Goal: Task Accomplishment & Management: Complete application form

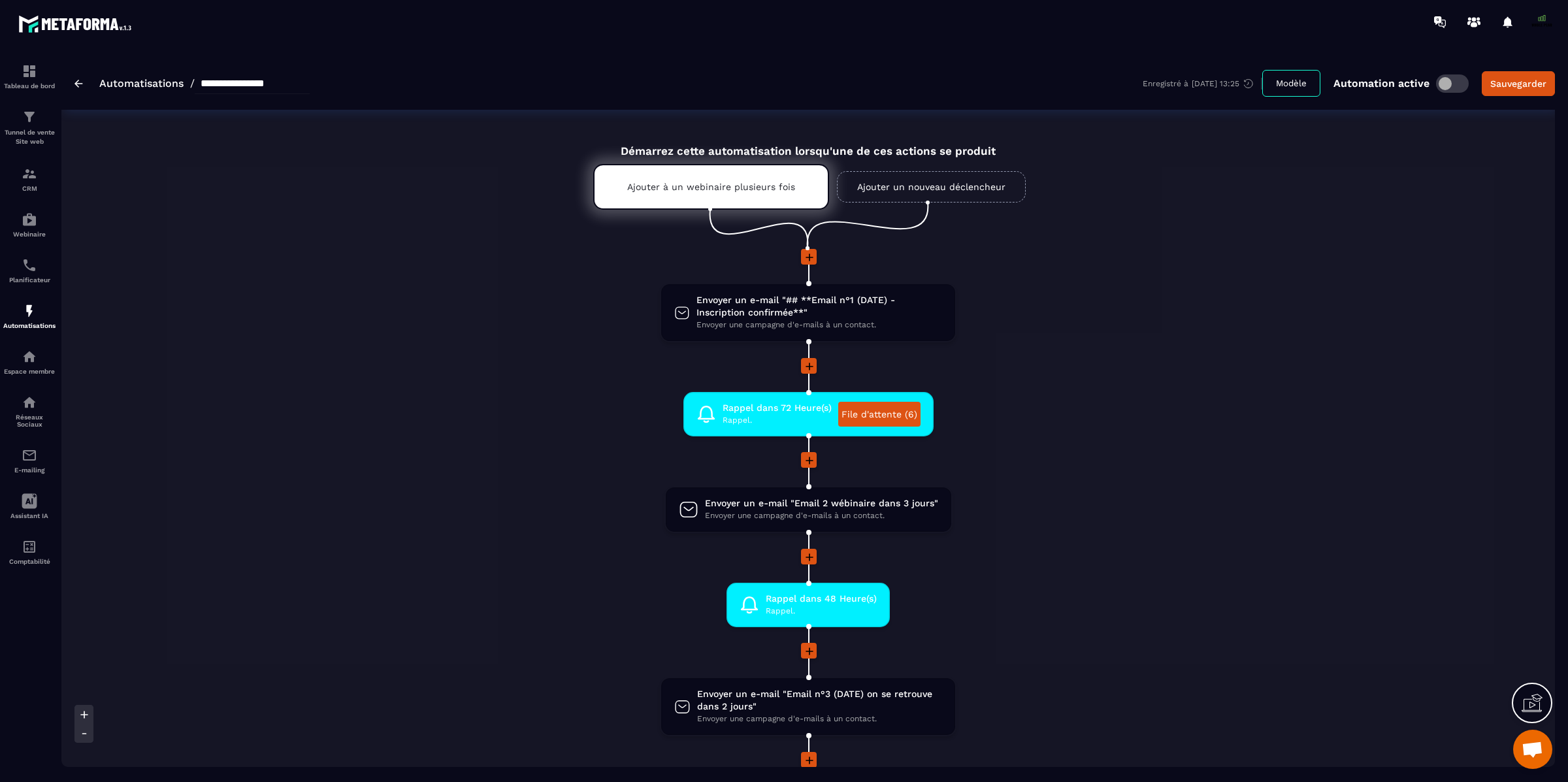
scroll to position [11220, 0]
click at [24, 461] on img at bounding box center [30, 455] width 16 height 16
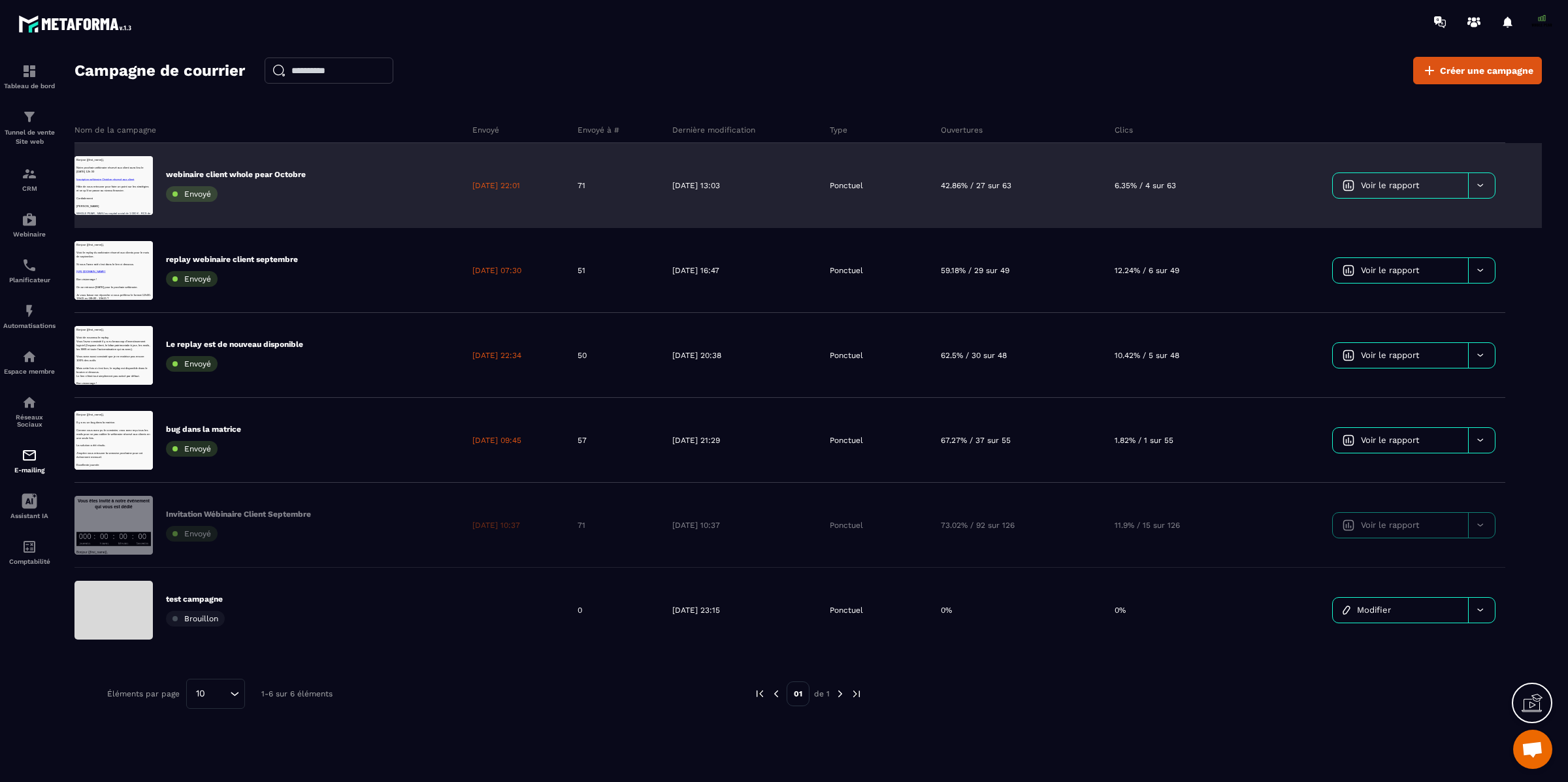
click at [1226, 173] on div "6.35% / 4 sur 63" at bounding box center [1185, 185] width 161 height 85
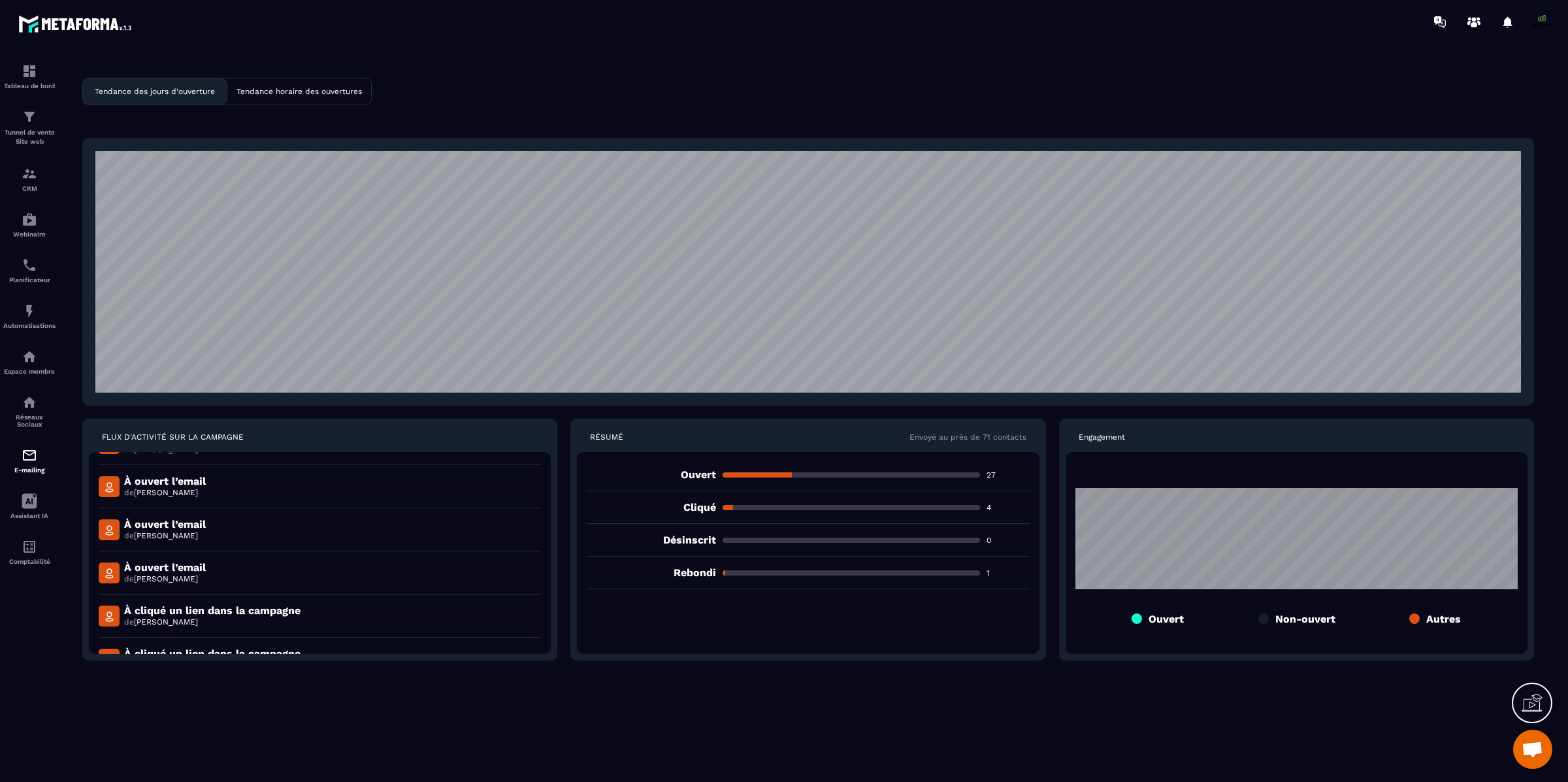
scroll to position [1219, 0]
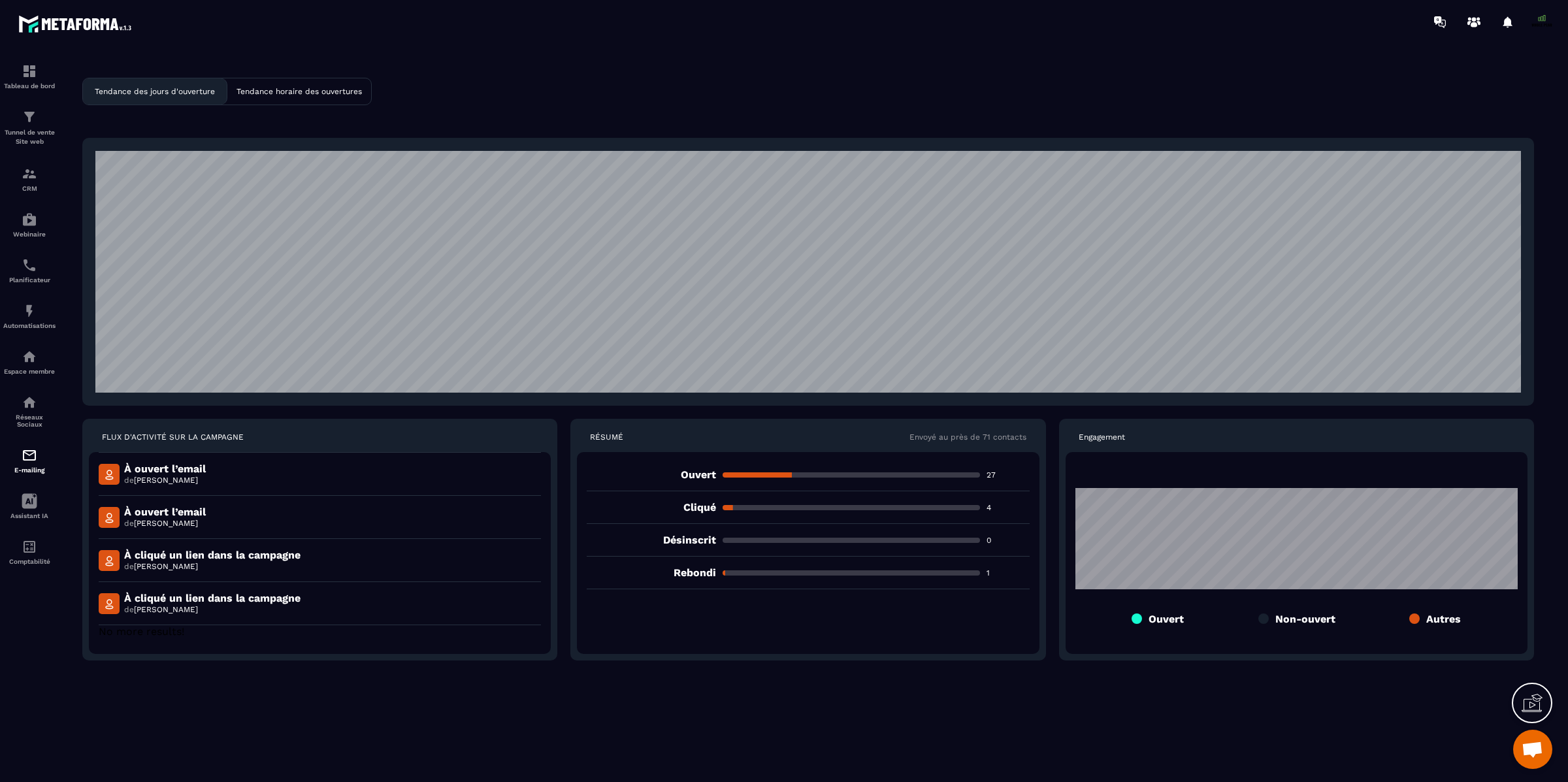
click at [330, 89] on p "Tendance horaire des ouvertures" at bounding box center [299, 91] width 125 height 9
click at [39, 465] on div "E-mailing" at bounding box center [30, 461] width 52 height 26
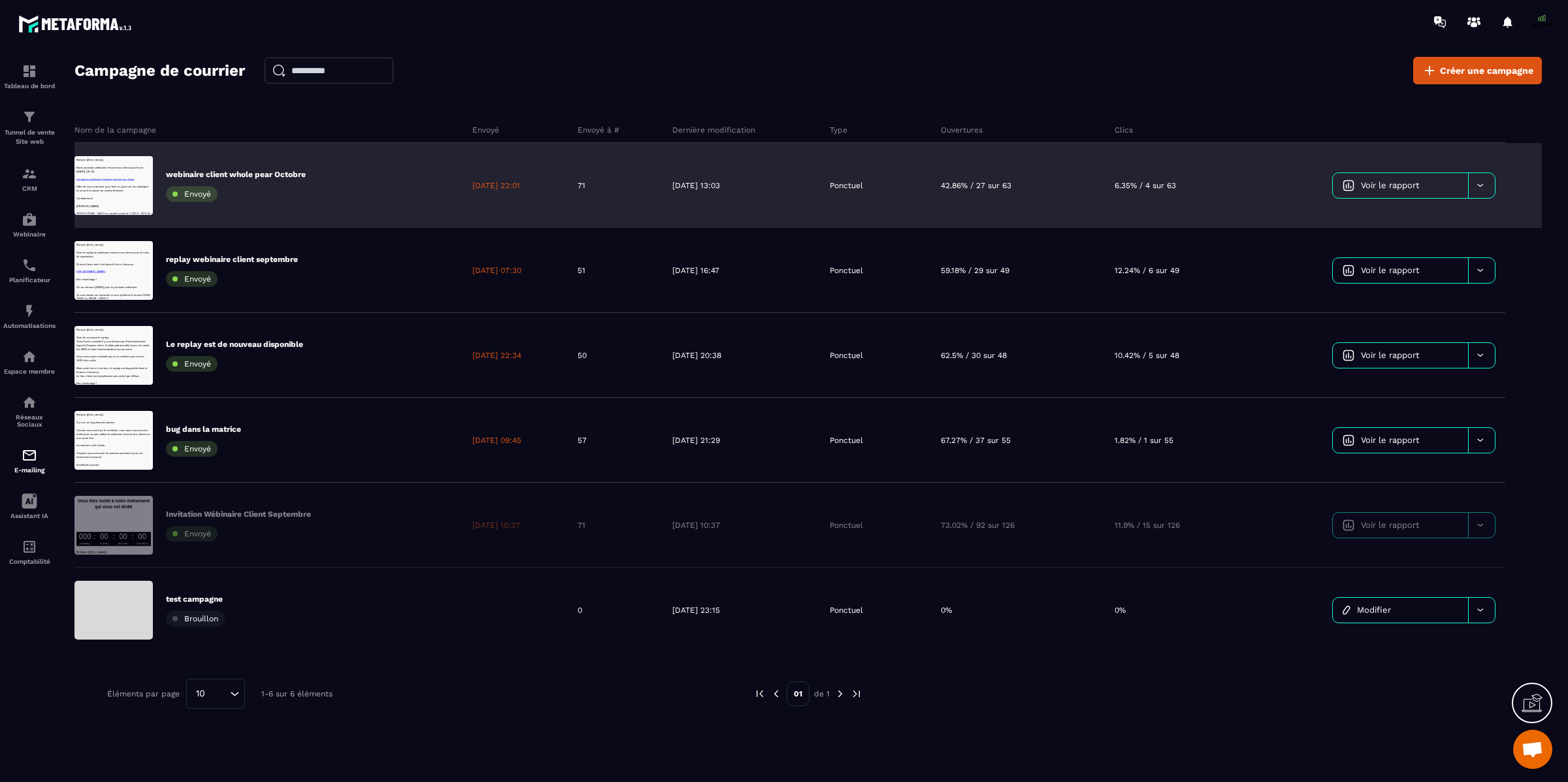
click at [320, 200] on div "webinaire client whole pear Octobre Envoyé" at bounding box center [269, 185] width 388 height 85
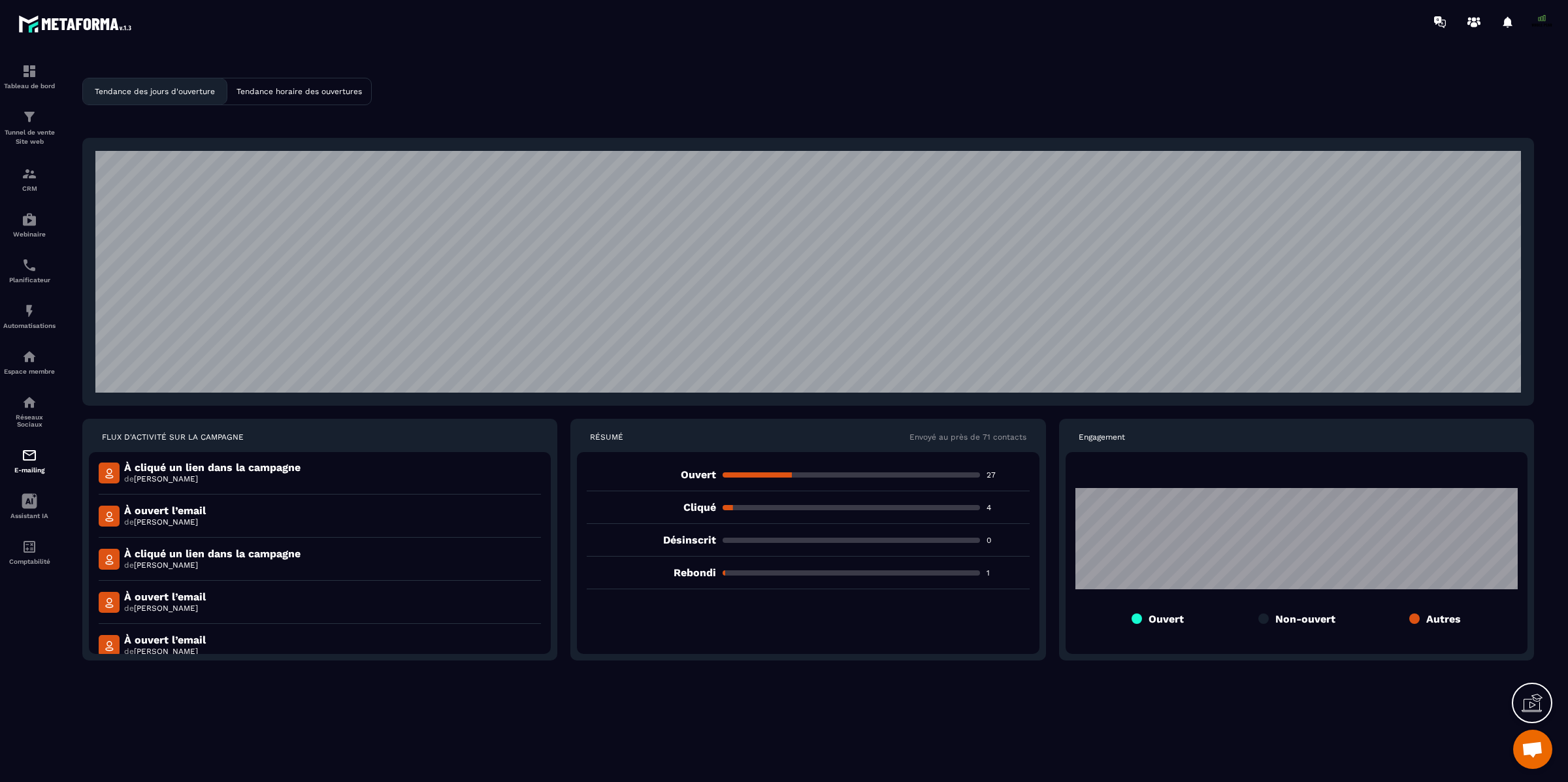
scroll to position [416, 0]
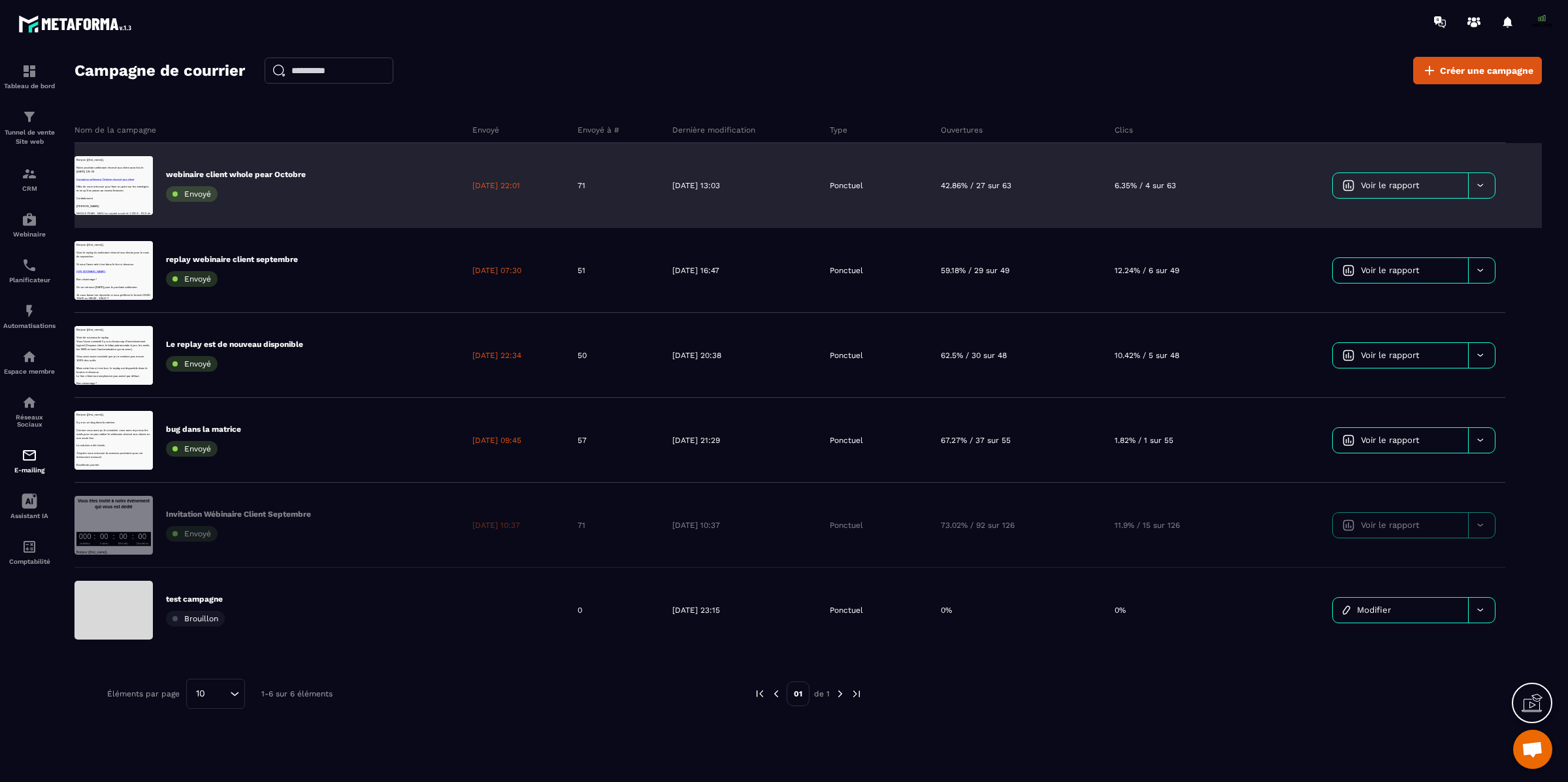
click at [1481, 188] on icon at bounding box center [1480, 185] width 10 height 10
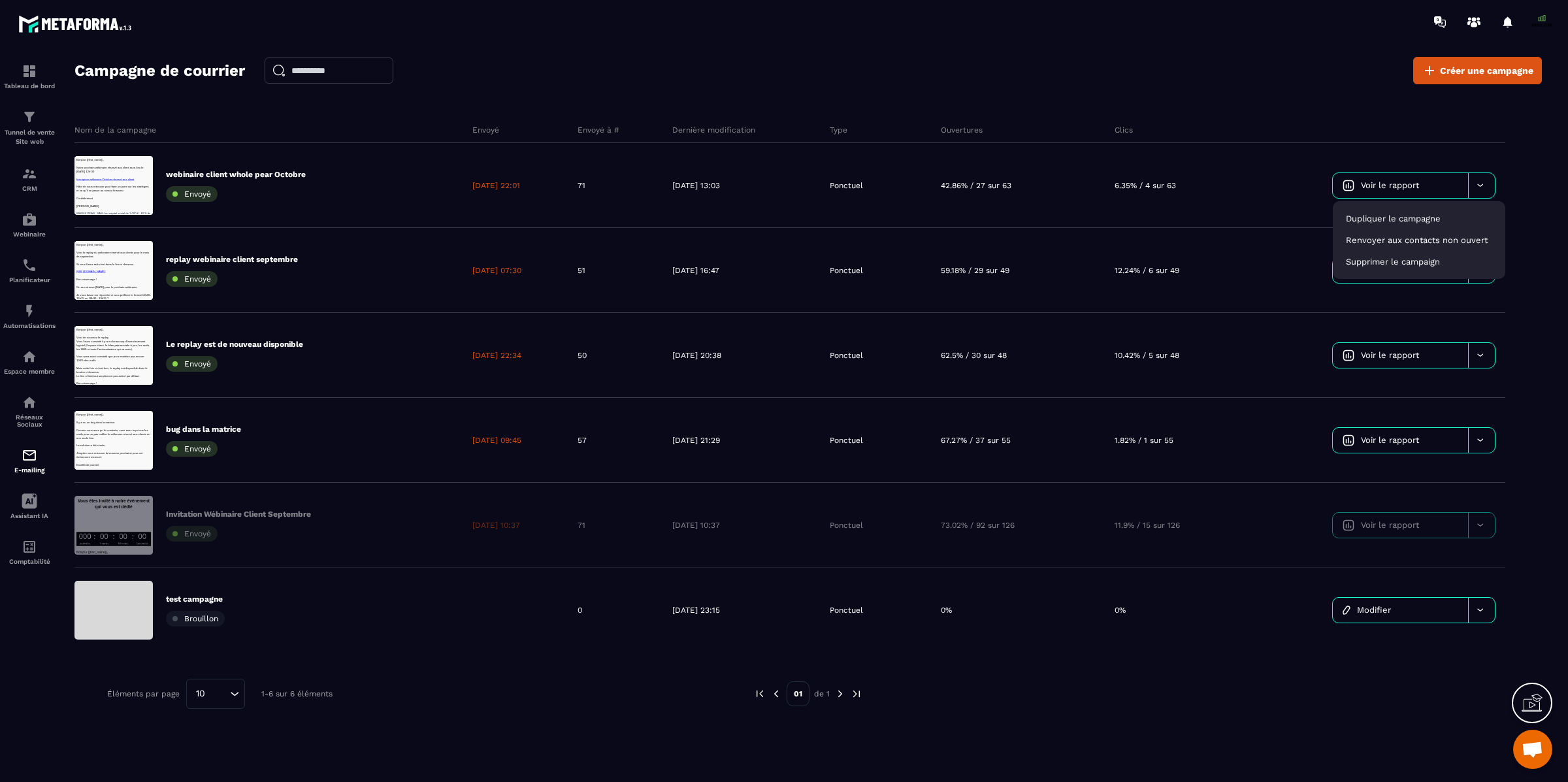
click at [1016, 62] on div "Campagne de courrier Créer une campagne" at bounding box center [808, 71] width 1468 height 28
click at [24, 185] on p "CRM" at bounding box center [30, 188] width 52 height 7
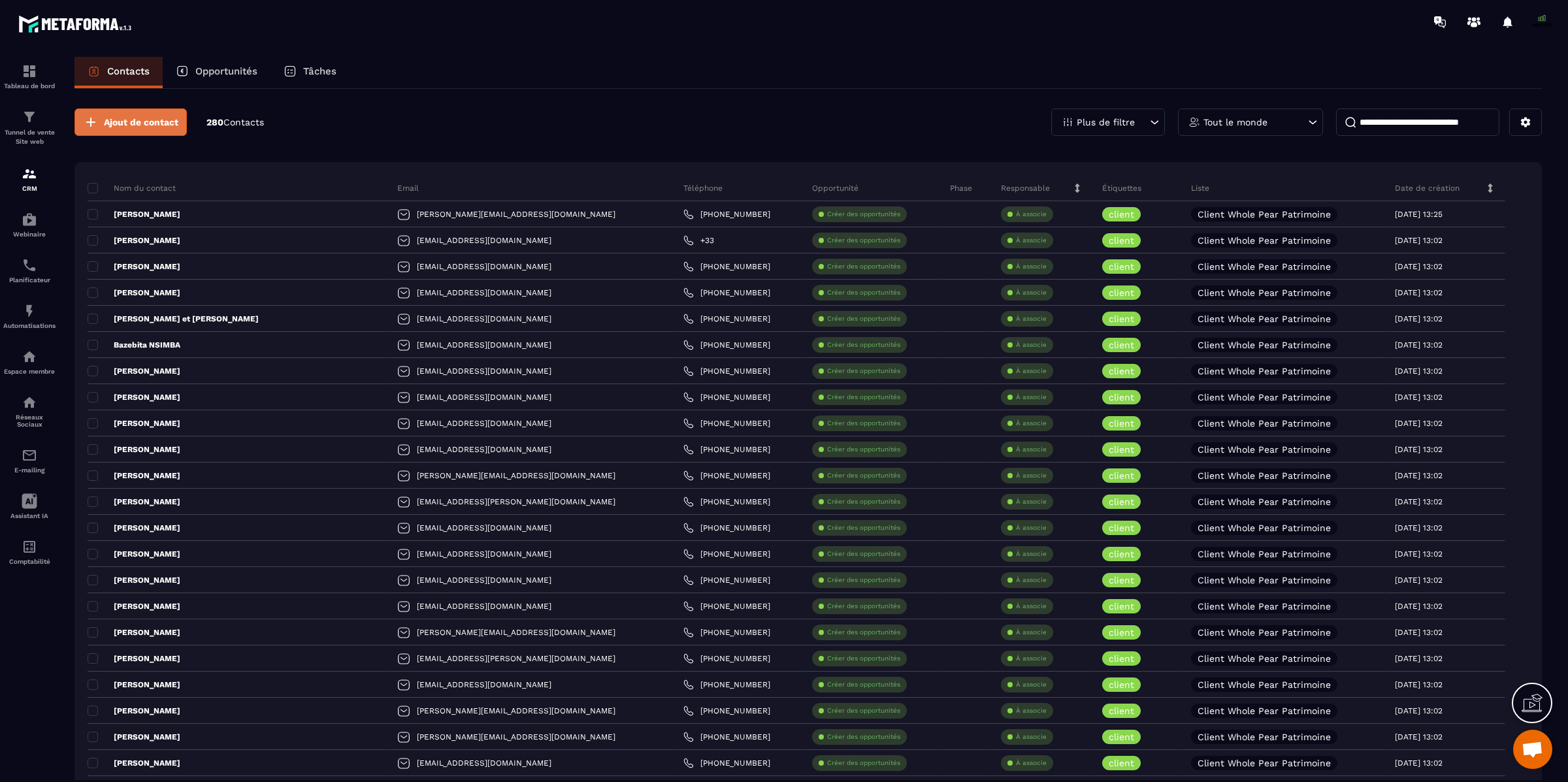
click at [112, 125] on span "Ajout de contact" at bounding box center [141, 122] width 75 height 13
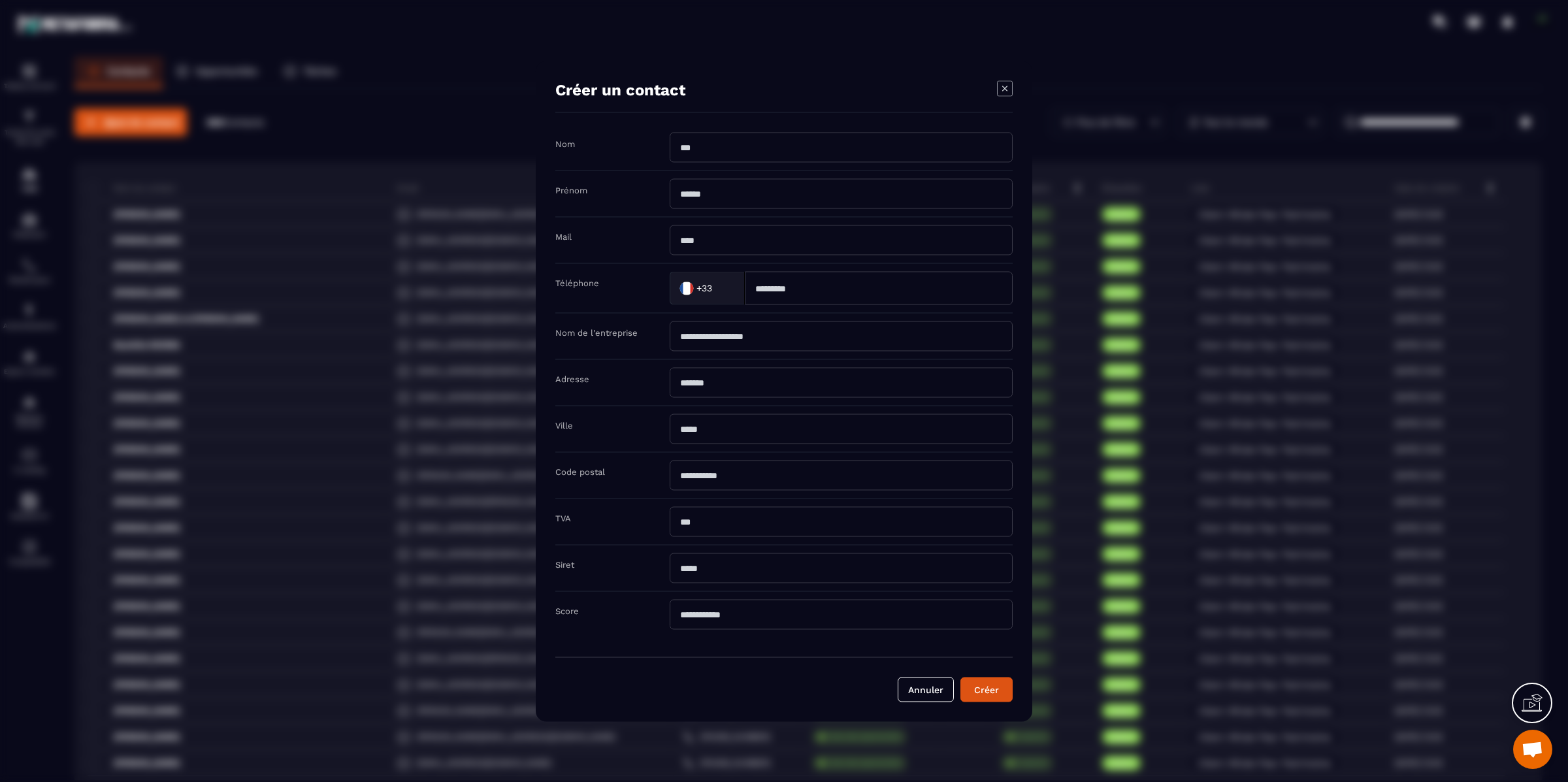
click at [711, 142] on input "Modal window" at bounding box center [841, 147] width 343 height 30
type input "****"
click at [722, 196] on input "Modal window" at bounding box center [841, 194] width 343 height 30
type input "********"
click at [741, 243] on input "Modal window" at bounding box center [841, 240] width 343 height 30
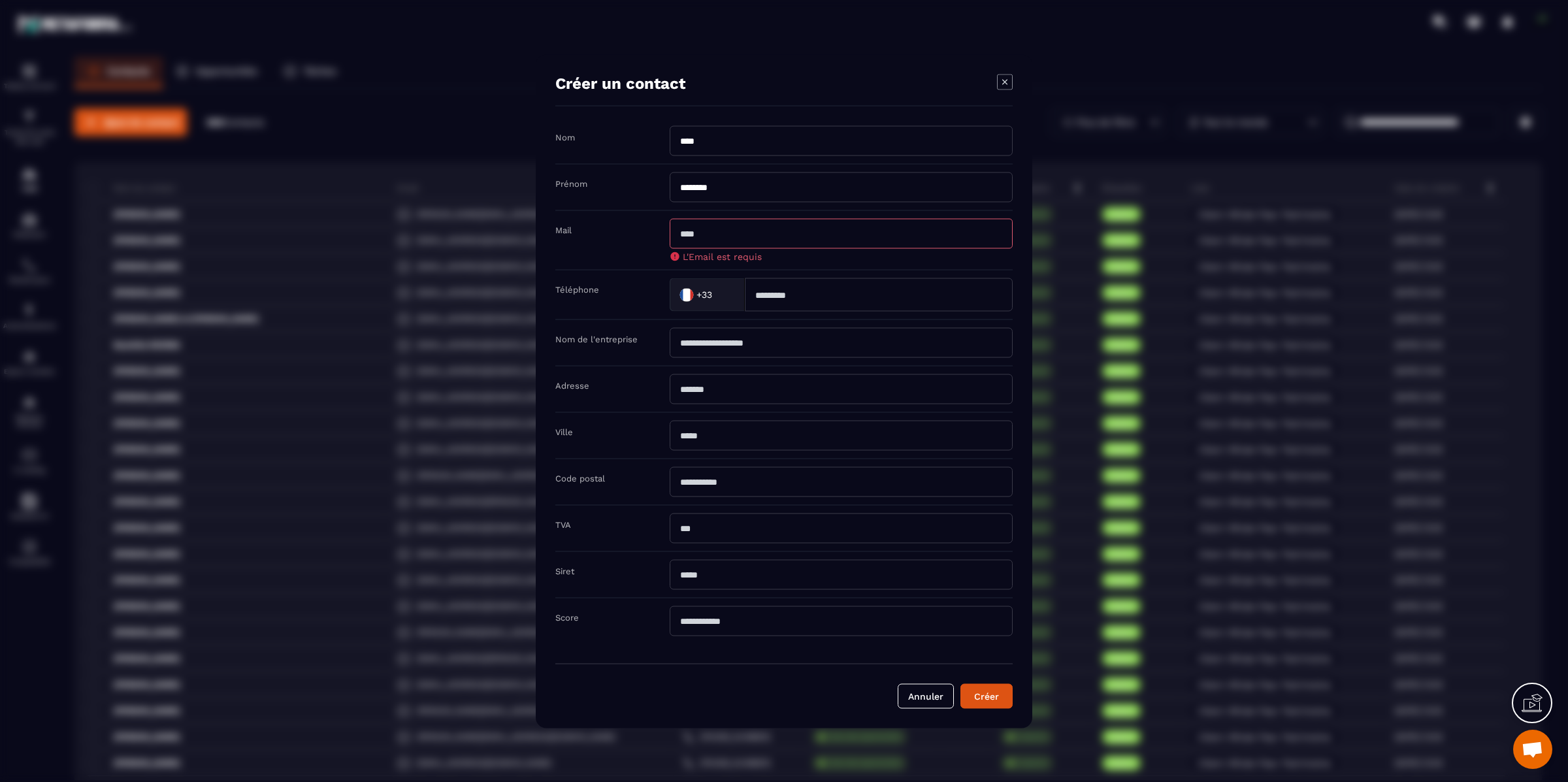
paste input "**********"
type input "**********"
click at [774, 302] on input "Modal window" at bounding box center [878, 294] width 268 height 33
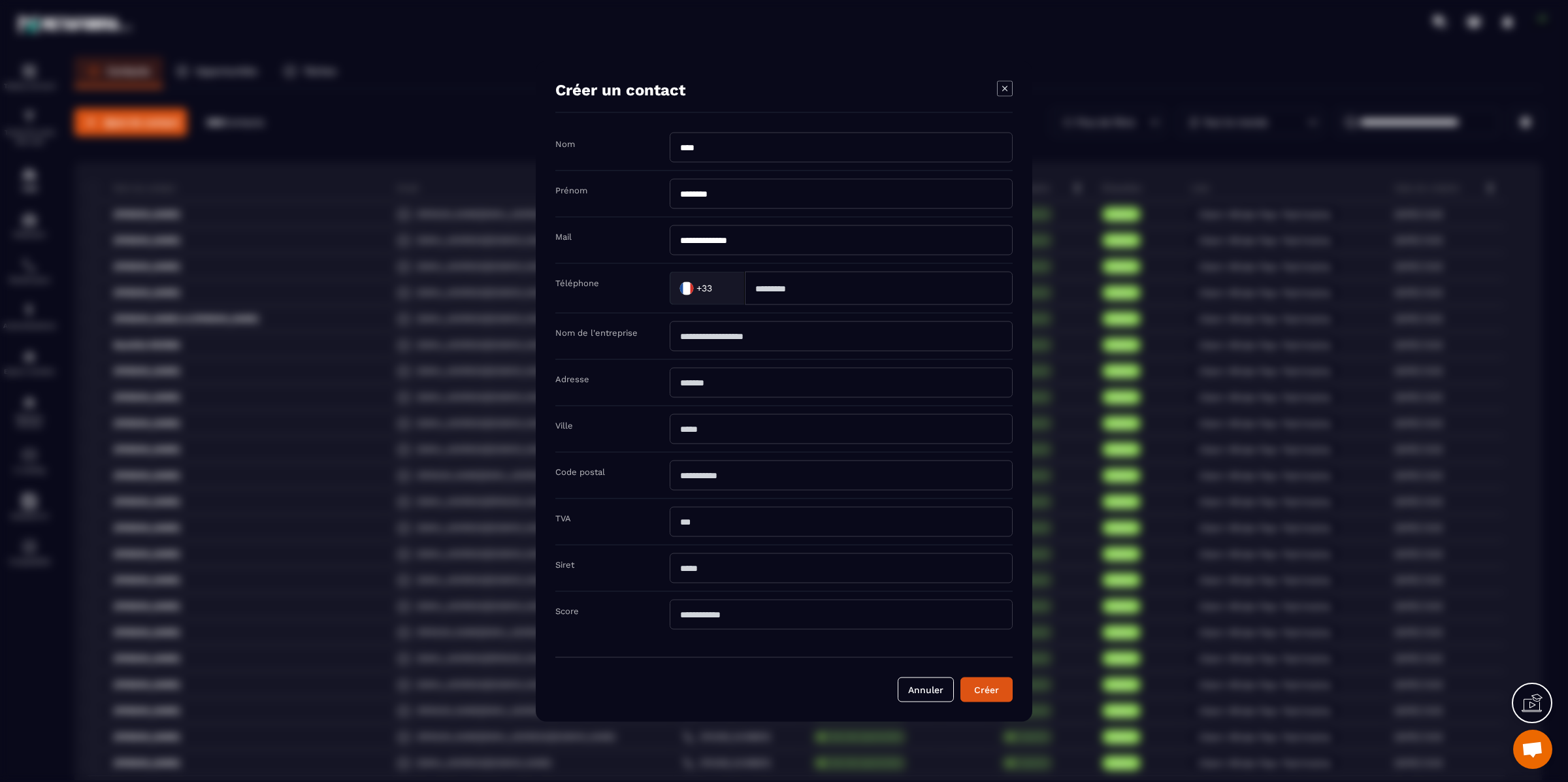
paste input "**********"
type input "**********"
click at [766, 287] on input "**********" at bounding box center [878, 287] width 268 height 33
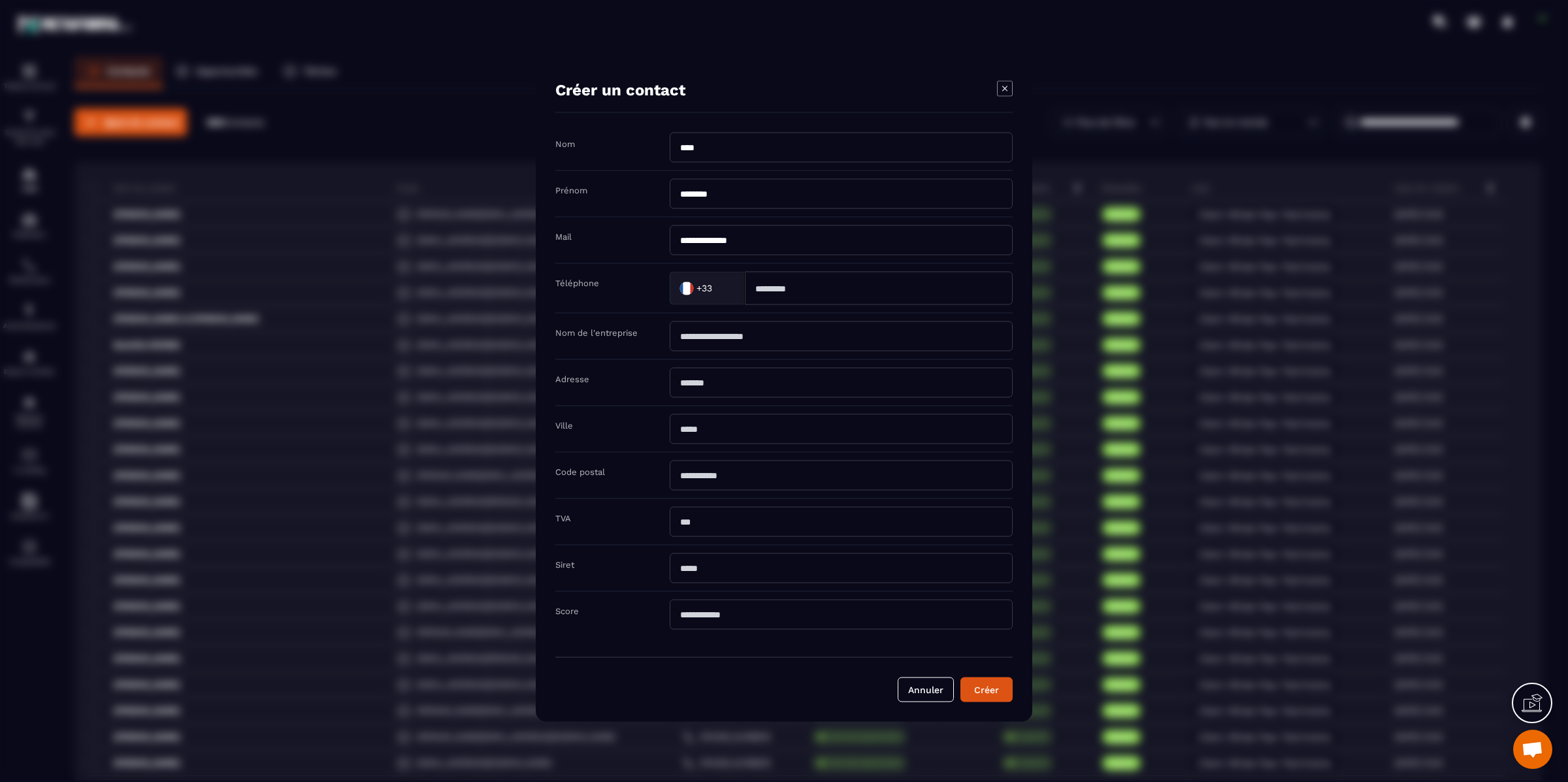
paste input "**********"
click at [775, 285] on input "**********" at bounding box center [878, 287] width 268 height 33
type input "**********"
click at [923, 318] on div "Nom de l'entreprise" at bounding box center [784, 336] width 457 height 47
click at [979, 696] on button "Créer" at bounding box center [987, 689] width 52 height 25
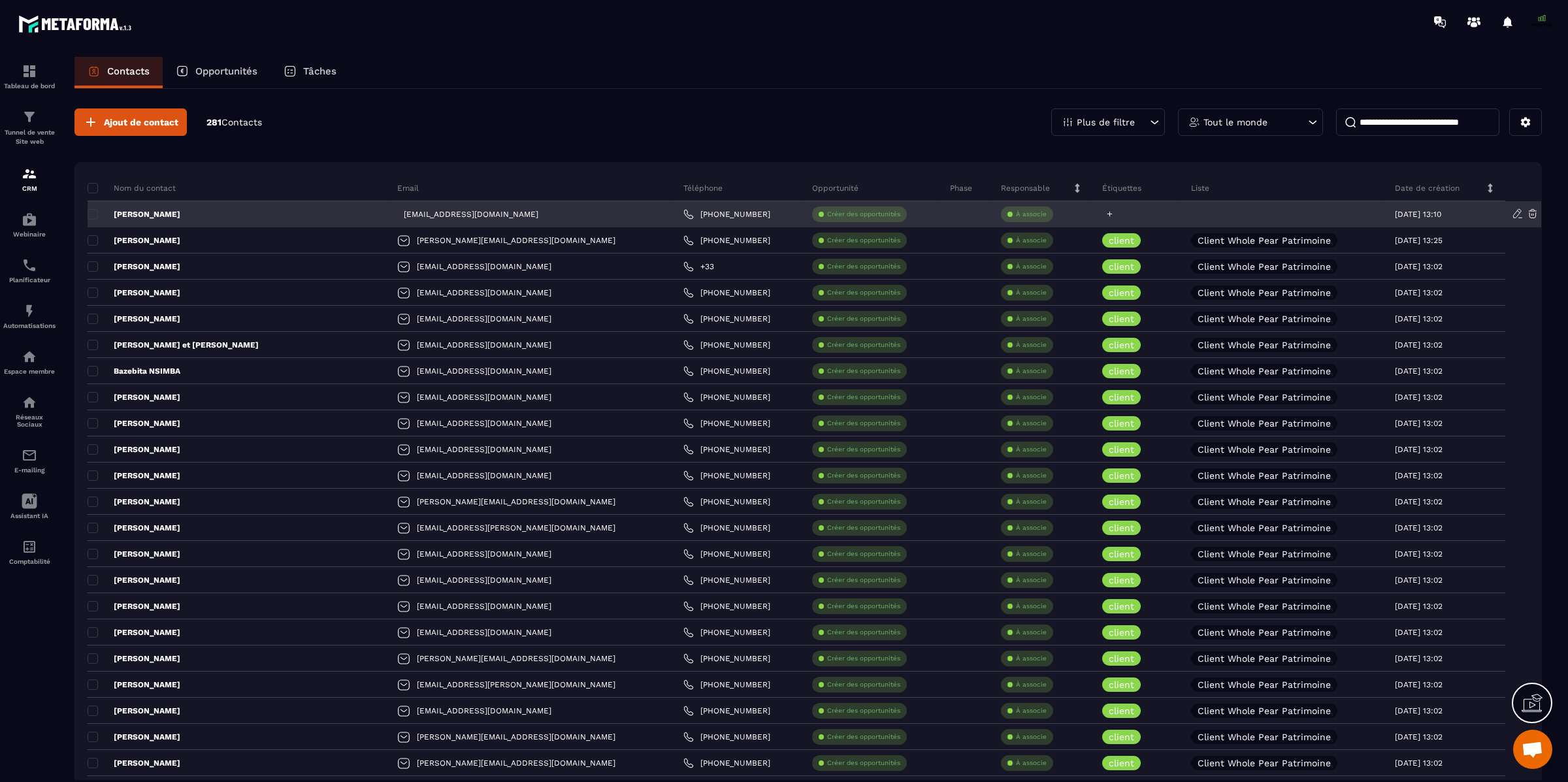
click at [1092, 214] on div at bounding box center [1136, 215] width 89 height 26
click at [1105, 215] on icon at bounding box center [1109, 214] width 9 height 9
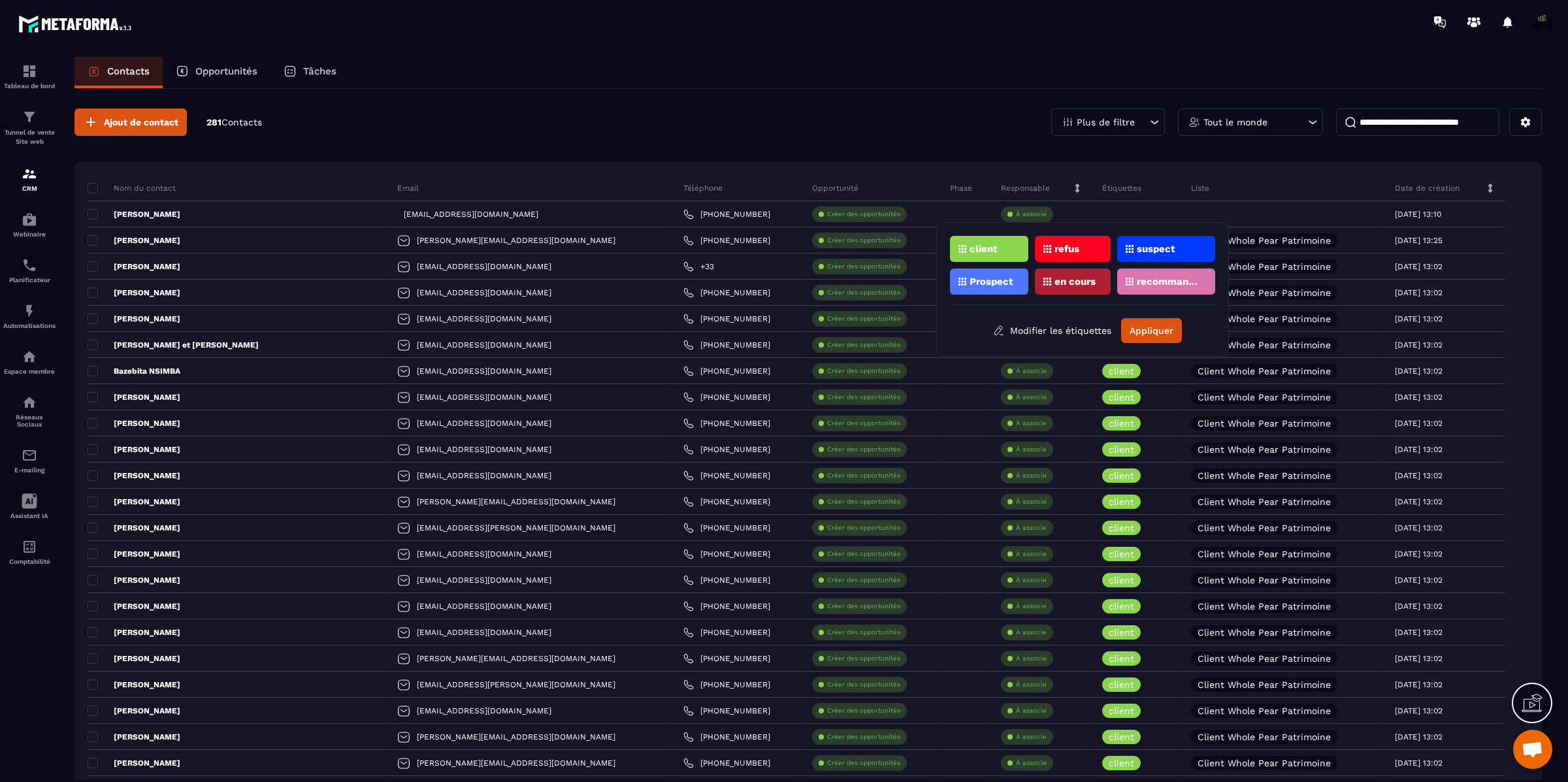
click at [1010, 245] on div "client" at bounding box center [989, 249] width 79 height 26
click at [1145, 332] on button "Appliquer" at bounding box center [1151, 331] width 61 height 25
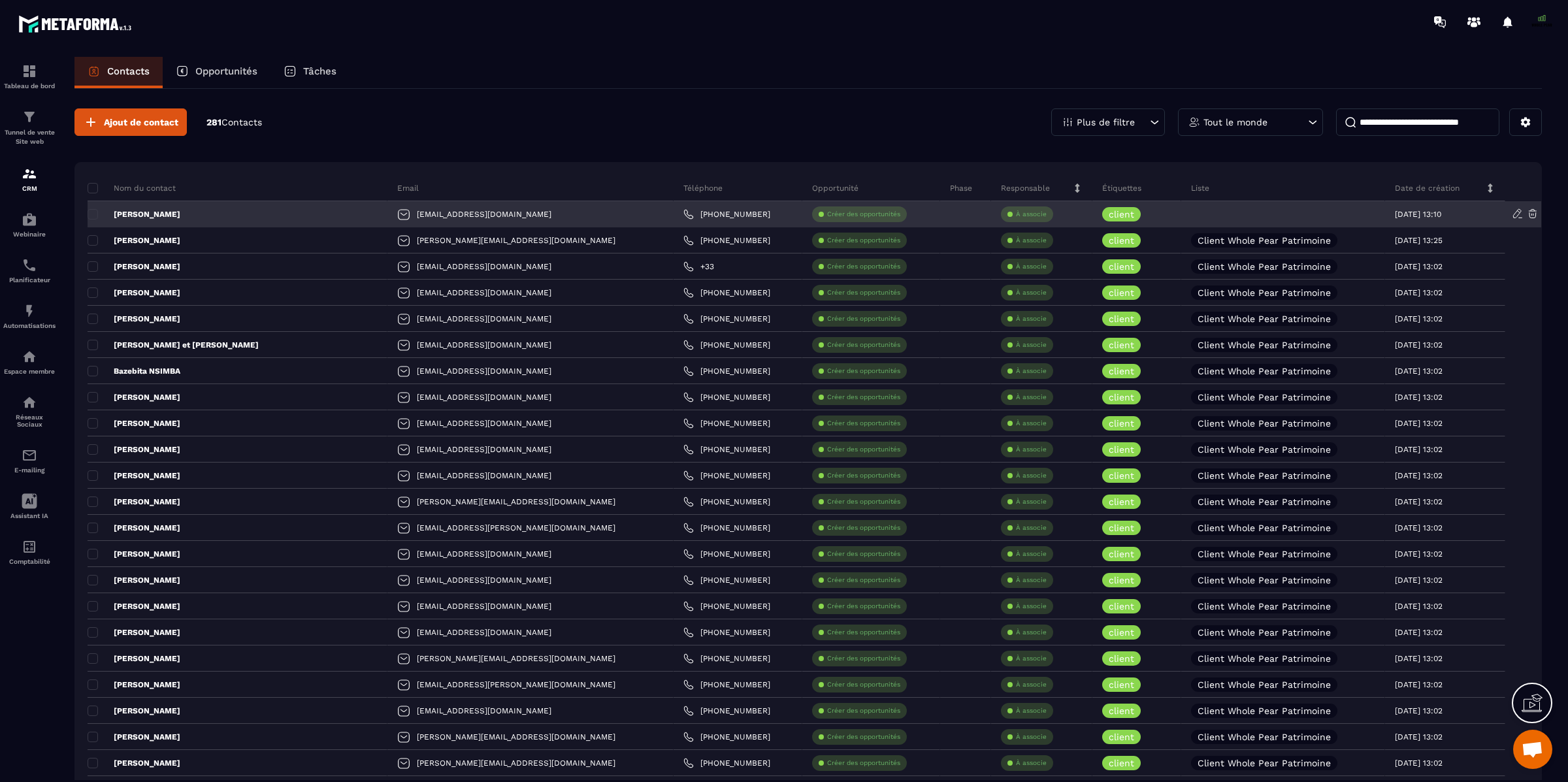
click at [1205, 216] on div at bounding box center [1283, 215] width 204 height 26
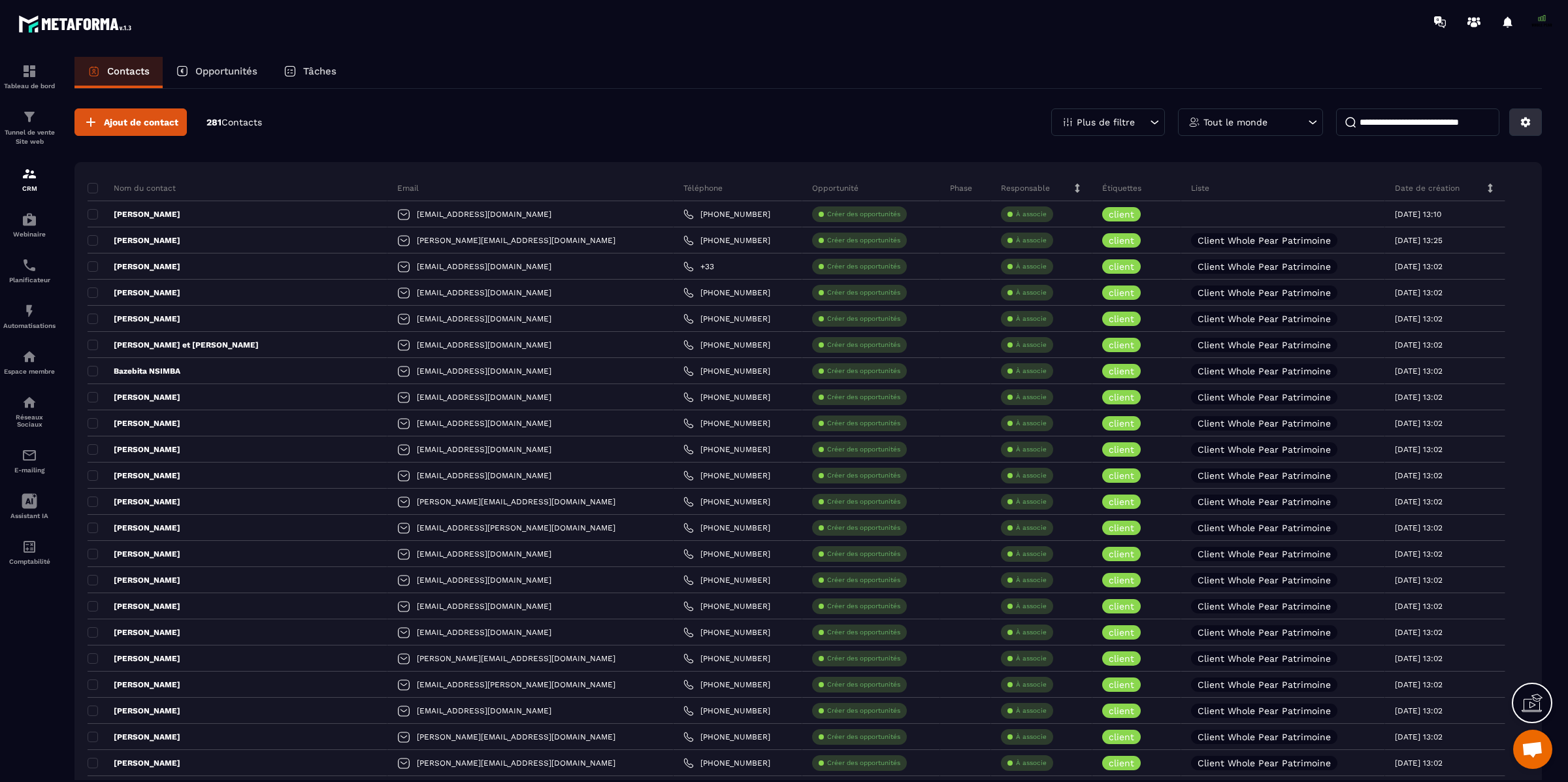
click at [1517, 127] on button at bounding box center [1526, 122] width 33 height 28
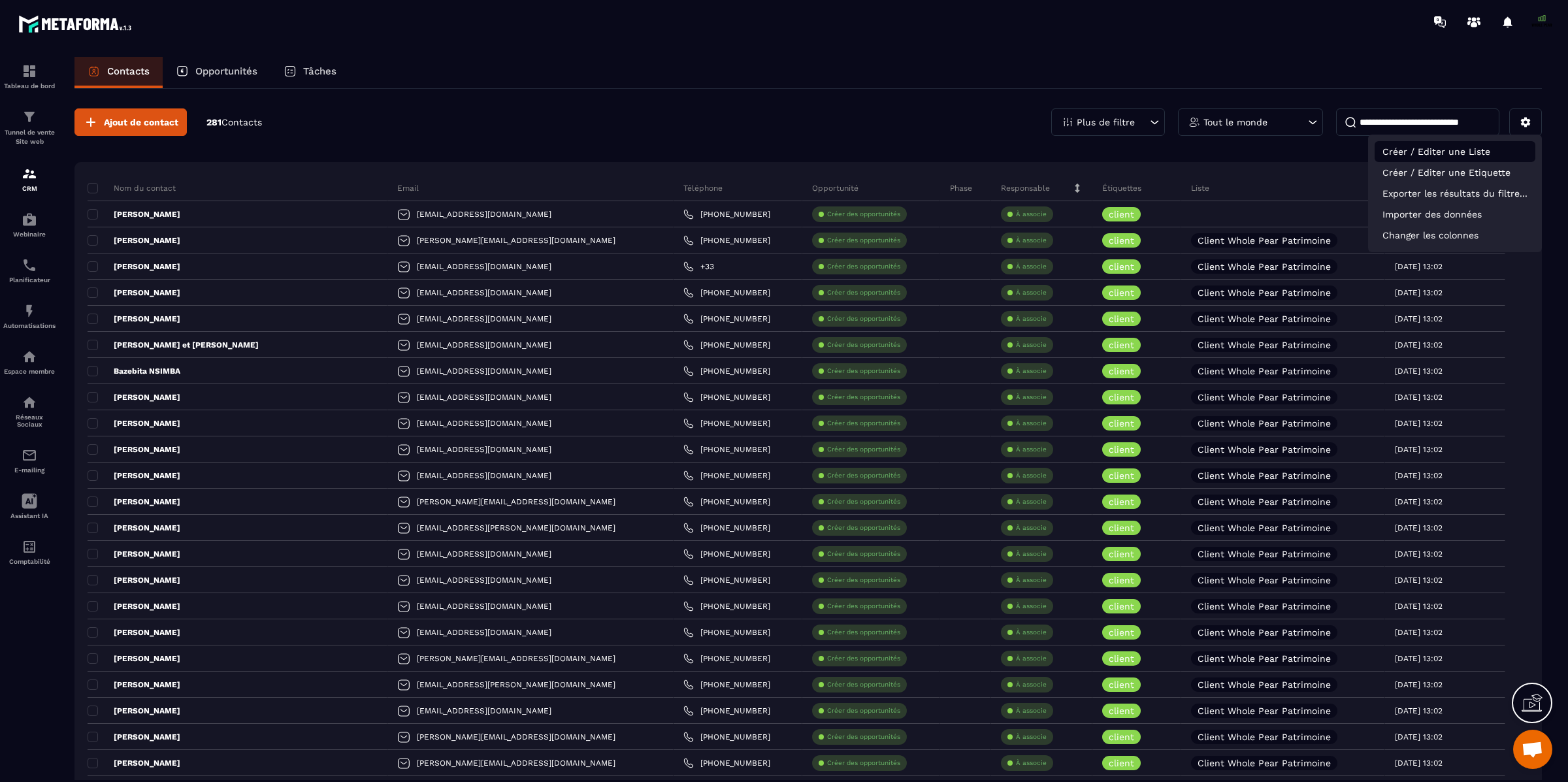
click at [1460, 150] on p "Créer / Editer une Liste" at bounding box center [1455, 152] width 161 height 21
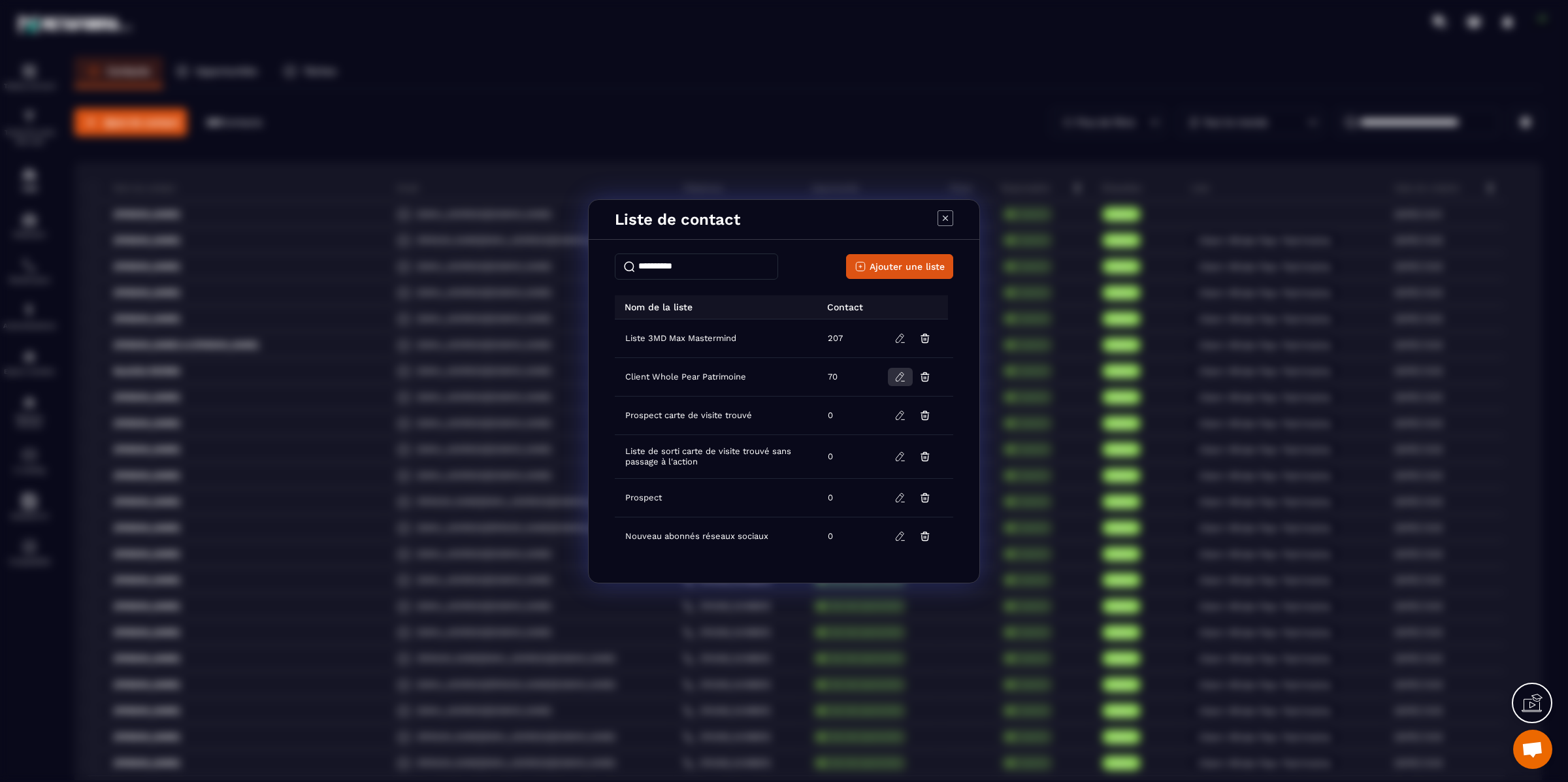
click at [896, 376] on icon "Modal window" at bounding box center [901, 377] width 12 height 12
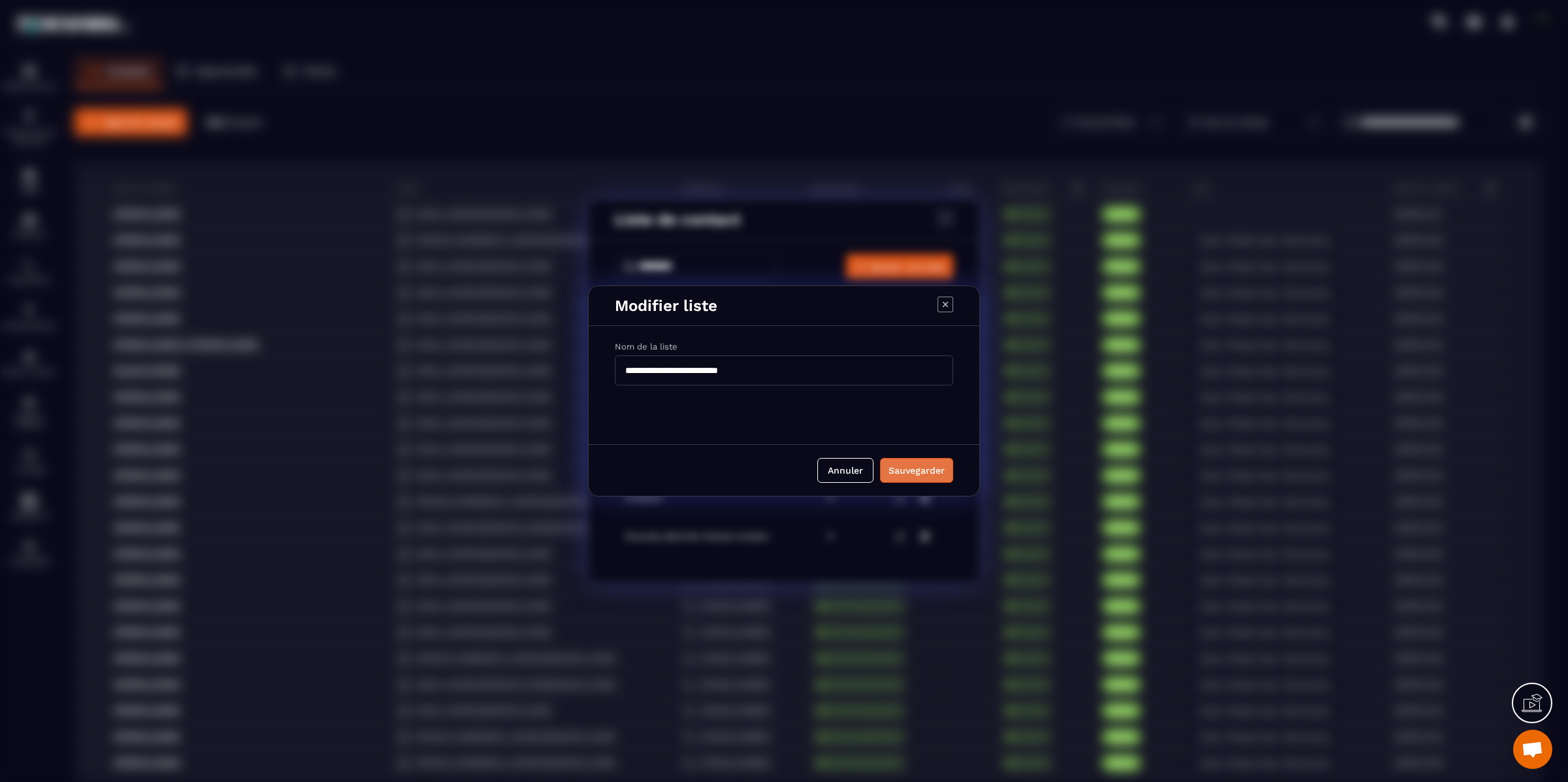
click at [909, 473] on div "Sauvegarder" at bounding box center [917, 470] width 56 height 13
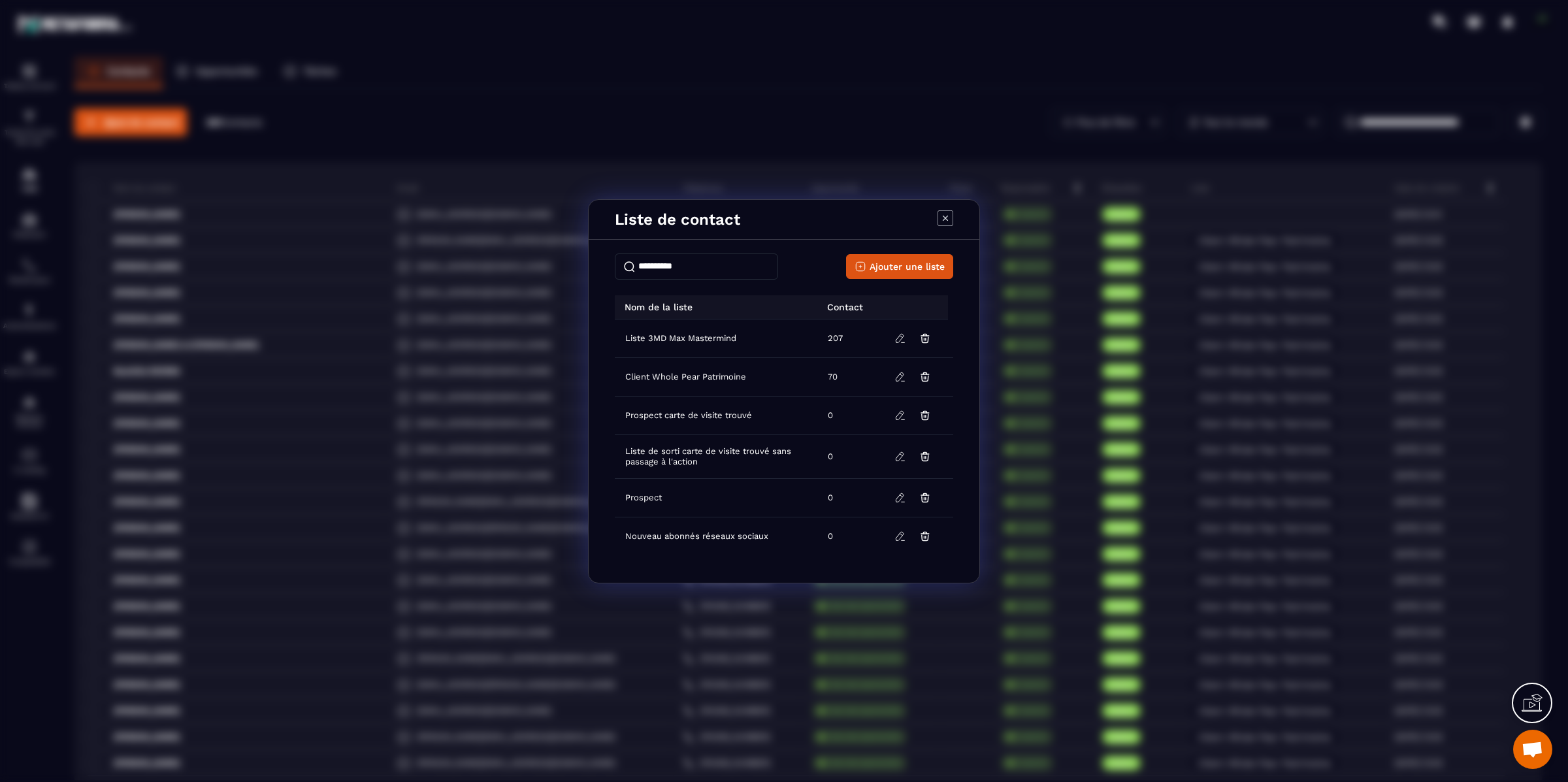
click at [945, 211] on icon "Modal window" at bounding box center [945, 218] width 16 height 16
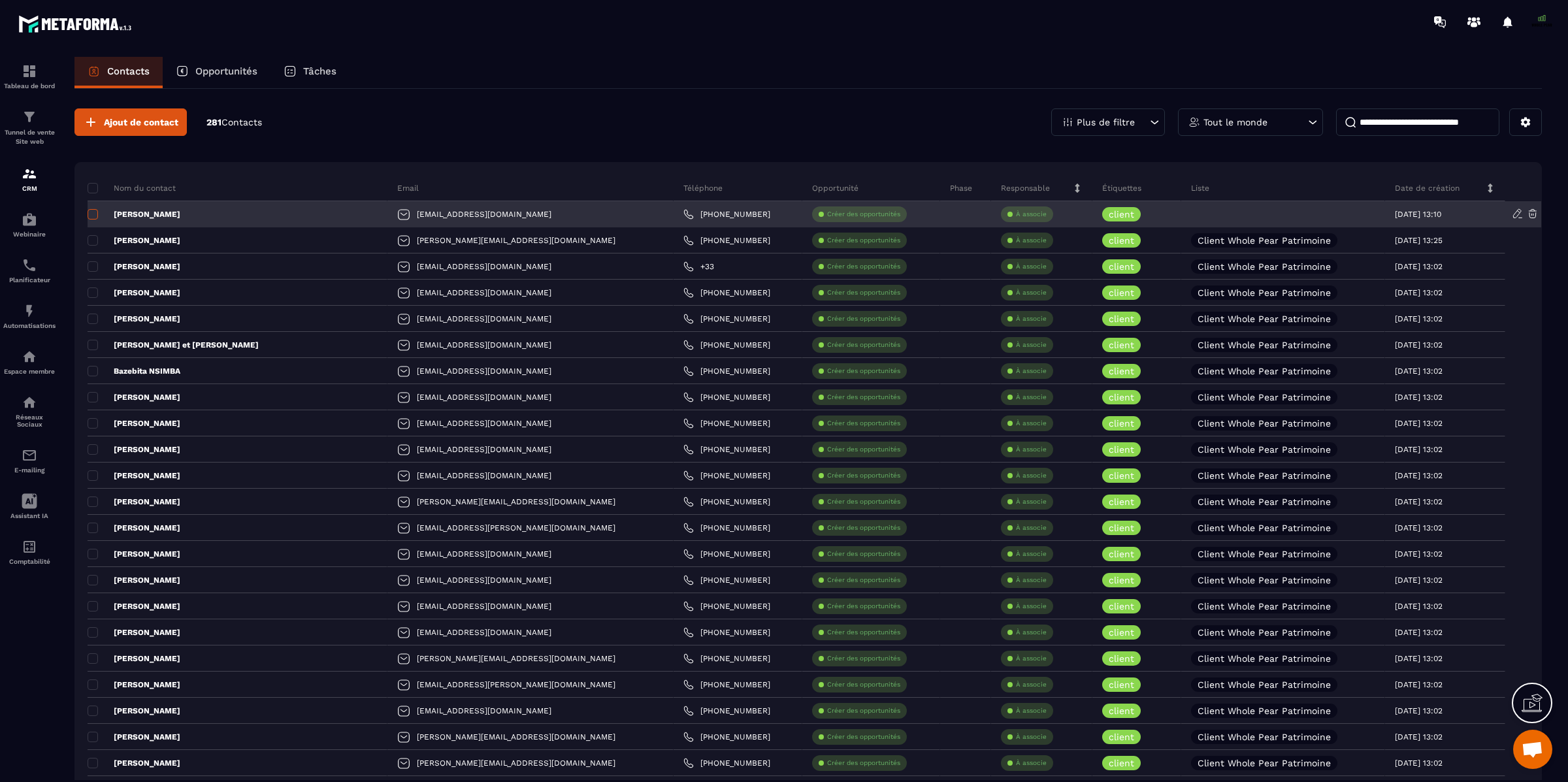
click at [94, 209] on span at bounding box center [93, 215] width 10 height 10
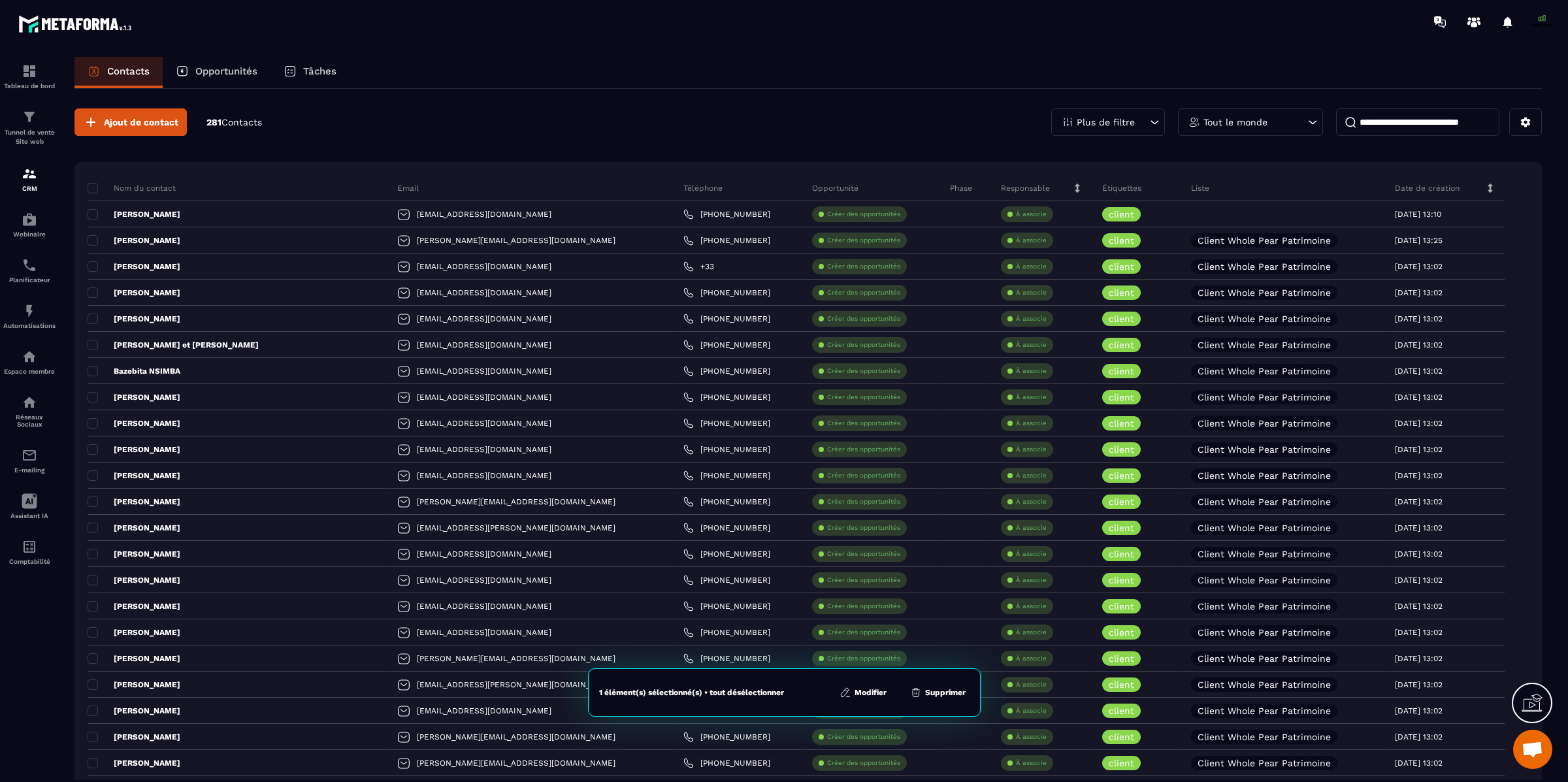
click at [858, 698] on button "Modifier" at bounding box center [863, 693] width 55 height 13
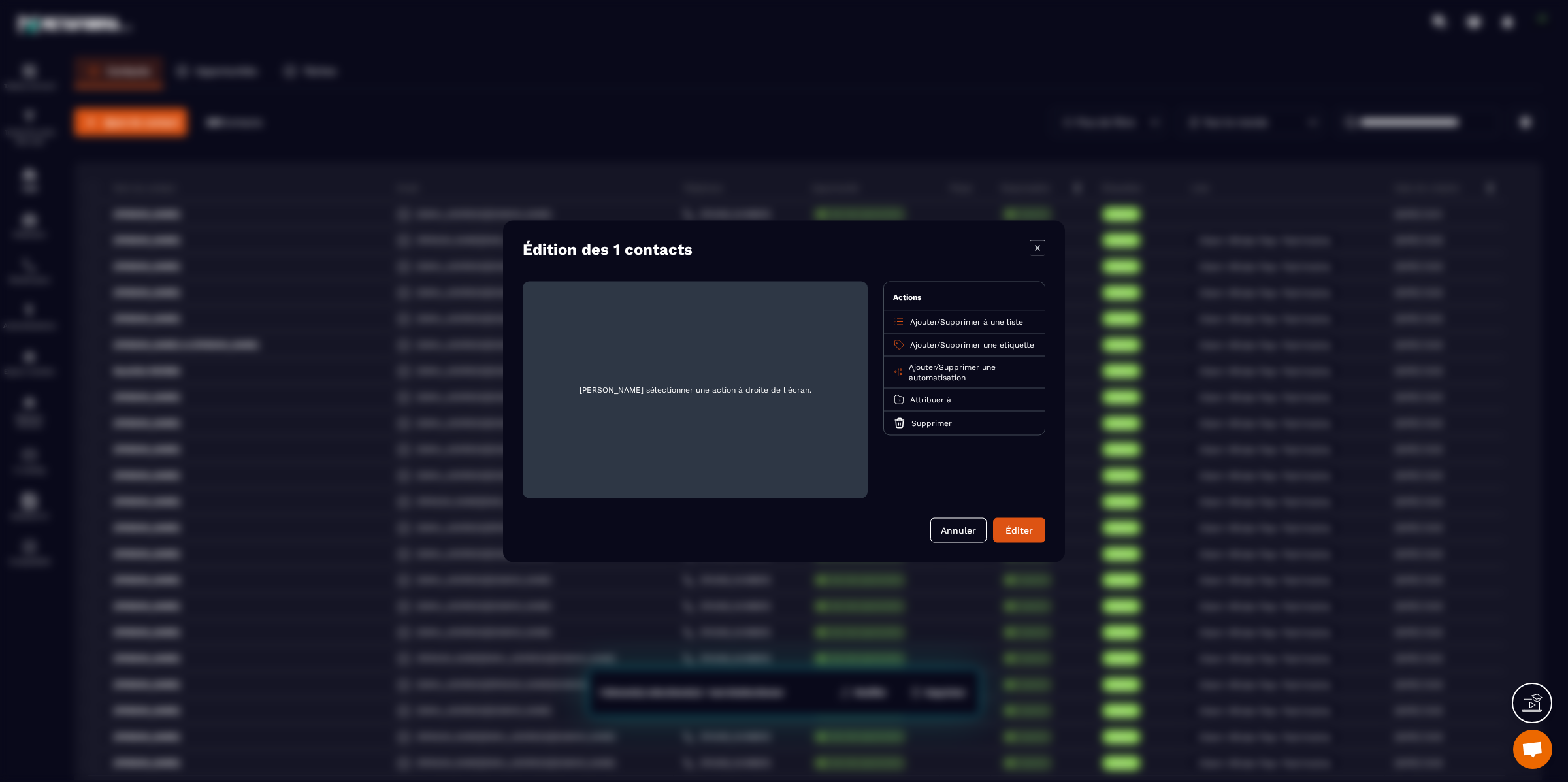
click at [919, 342] on span "Ajouter" at bounding box center [923, 344] width 27 height 9
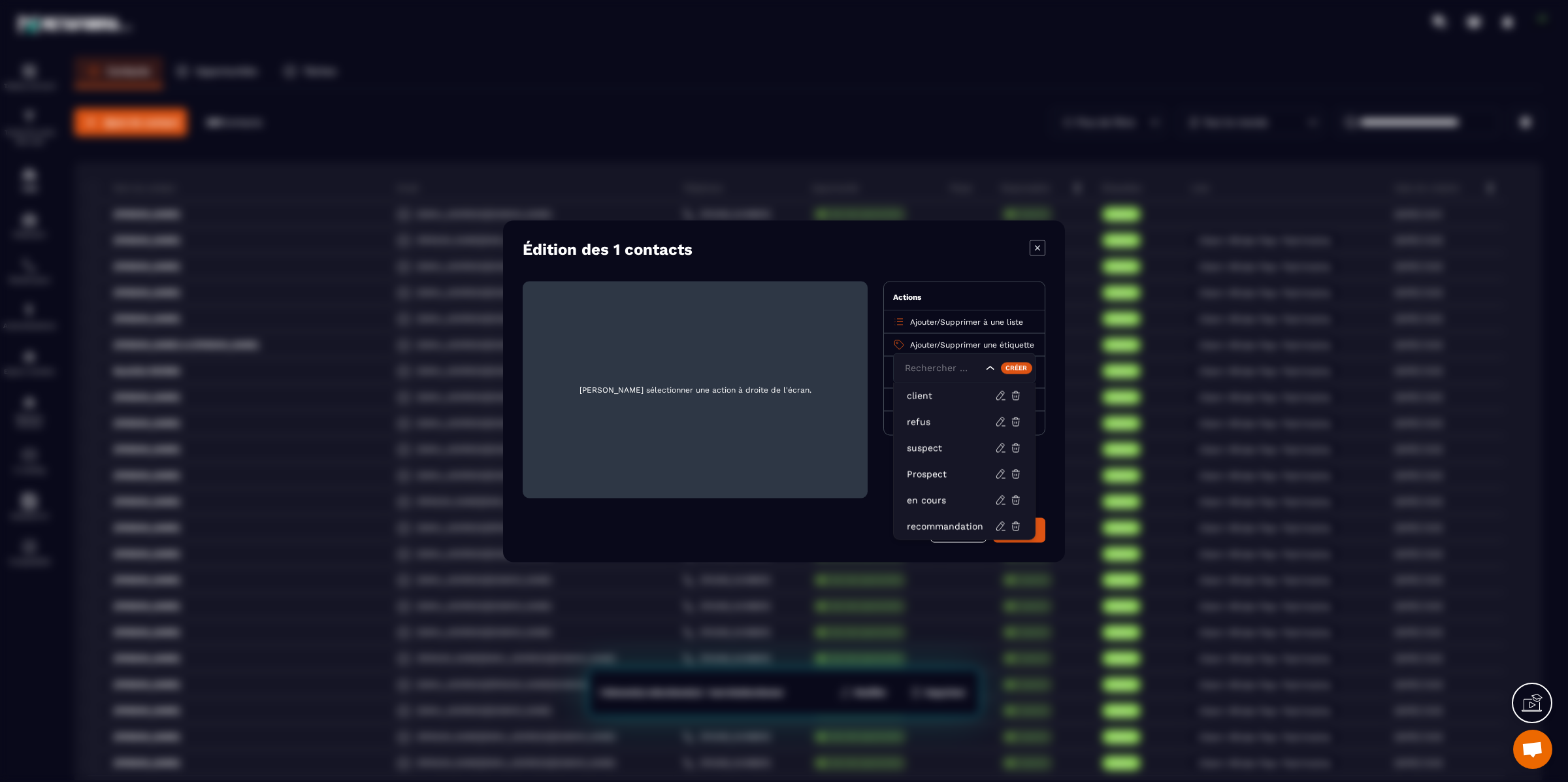
click at [920, 340] on span "Ajouter" at bounding box center [923, 344] width 27 height 9
click at [918, 323] on span "Ajouter" at bounding box center [923, 321] width 27 height 9
click at [925, 400] on p "Client Whole Pear Patrimoine" at bounding box center [964, 399] width 115 height 13
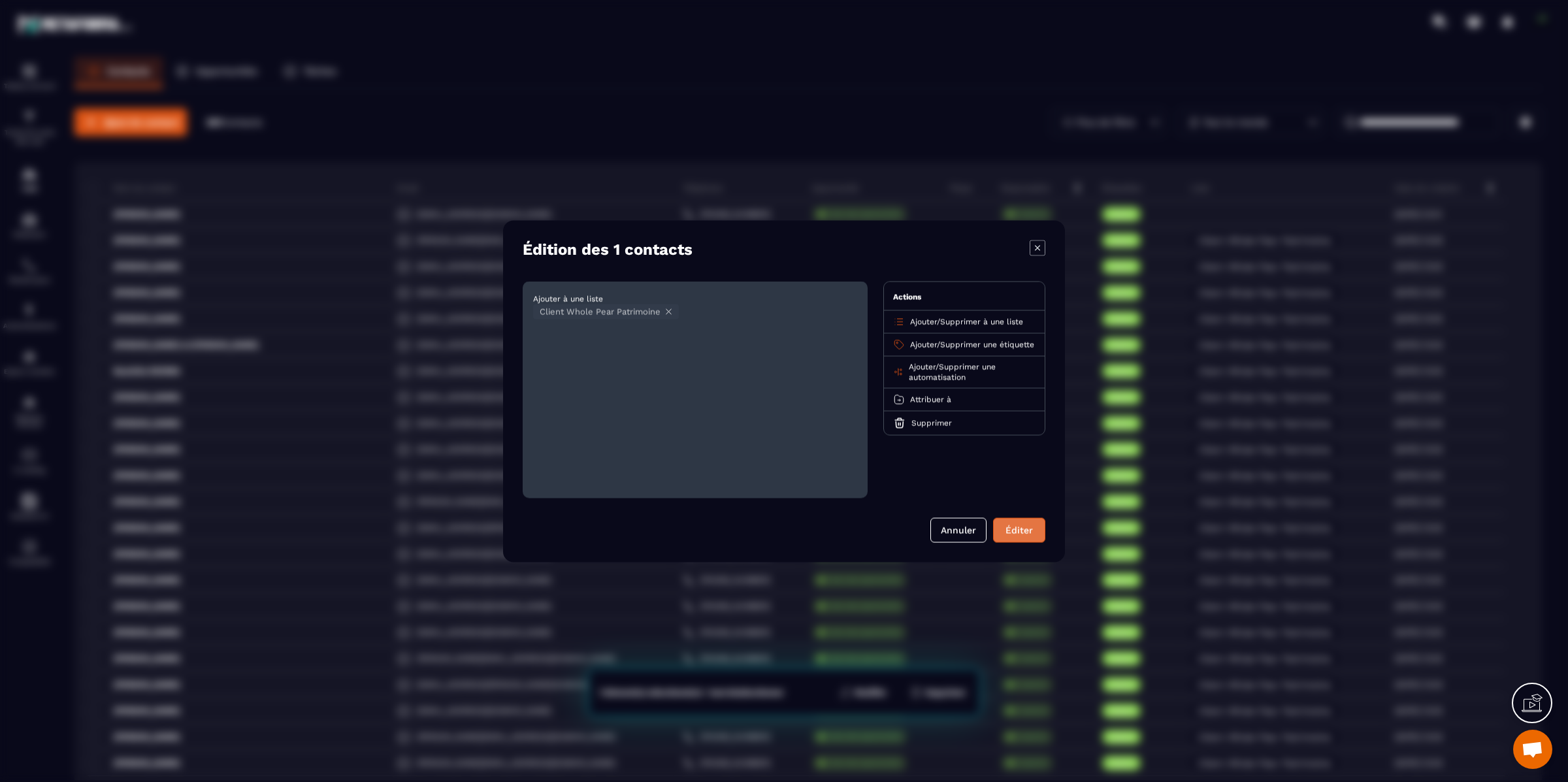
click at [1023, 529] on button "Éditer" at bounding box center [1020, 530] width 52 height 25
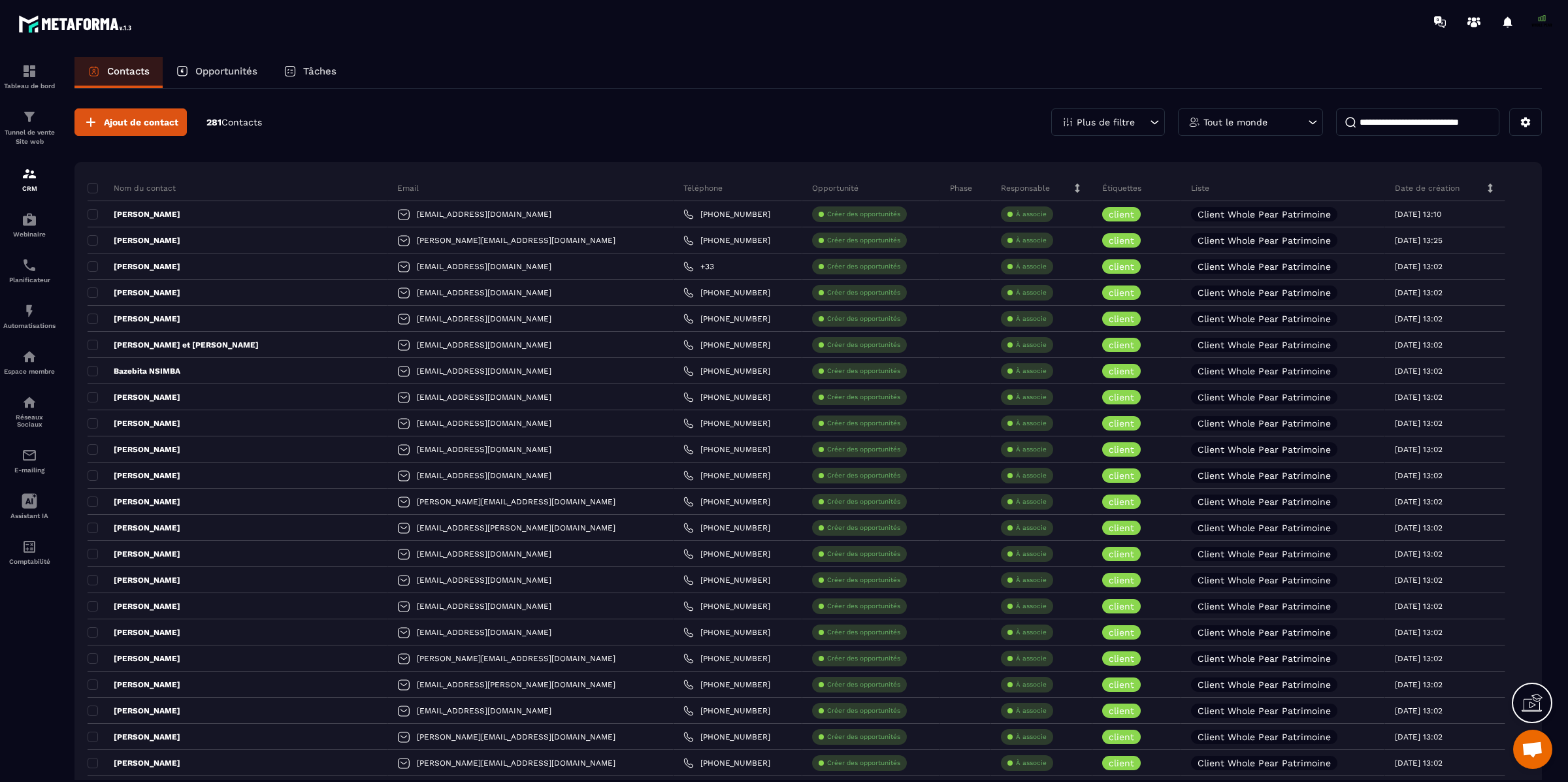
click at [1362, 120] on input at bounding box center [1418, 122] width 163 height 28
type input "******"
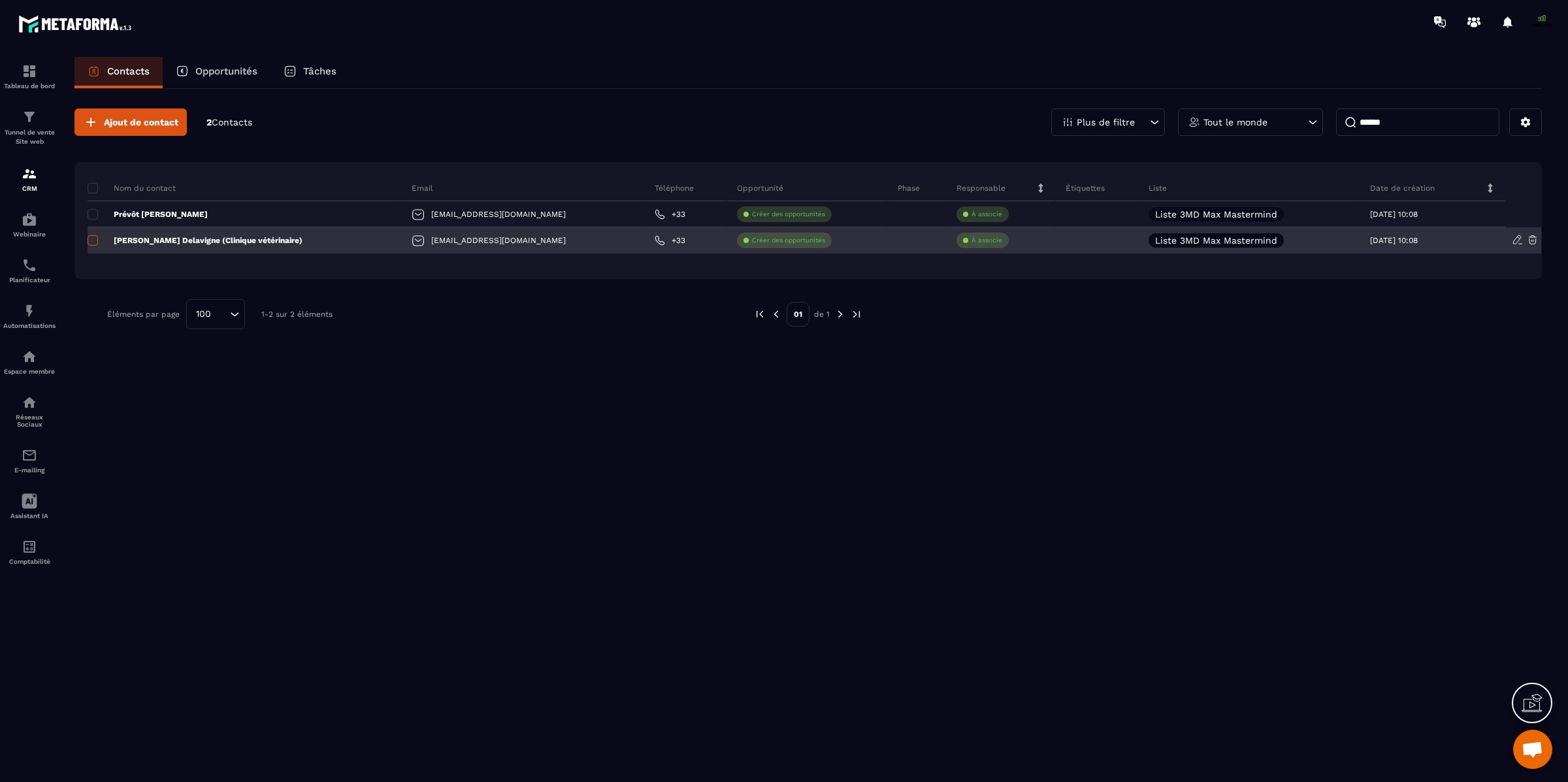
click at [90, 239] on span at bounding box center [93, 241] width 10 height 10
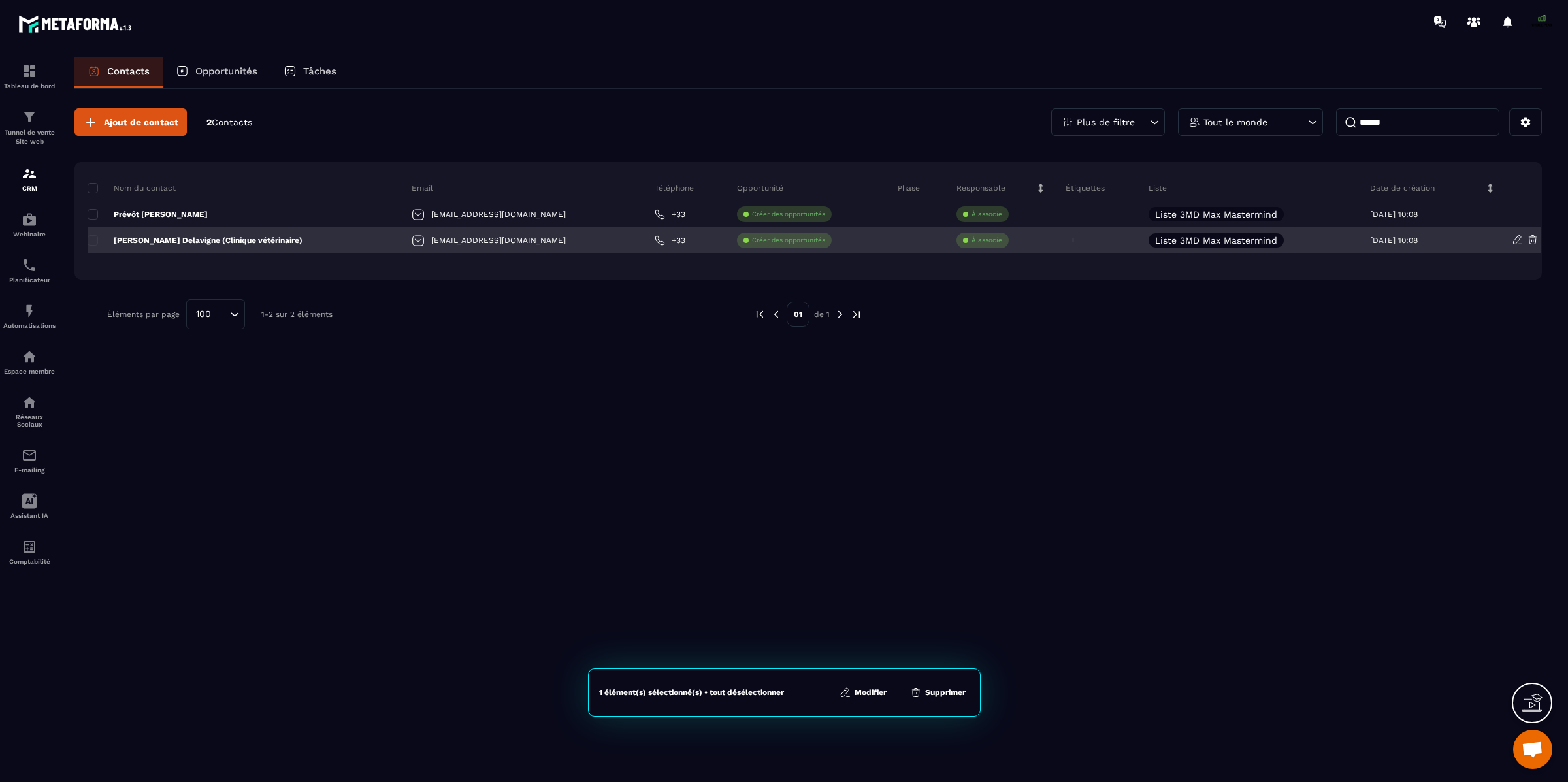
click at [1069, 239] on icon at bounding box center [1073, 240] width 9 height 9
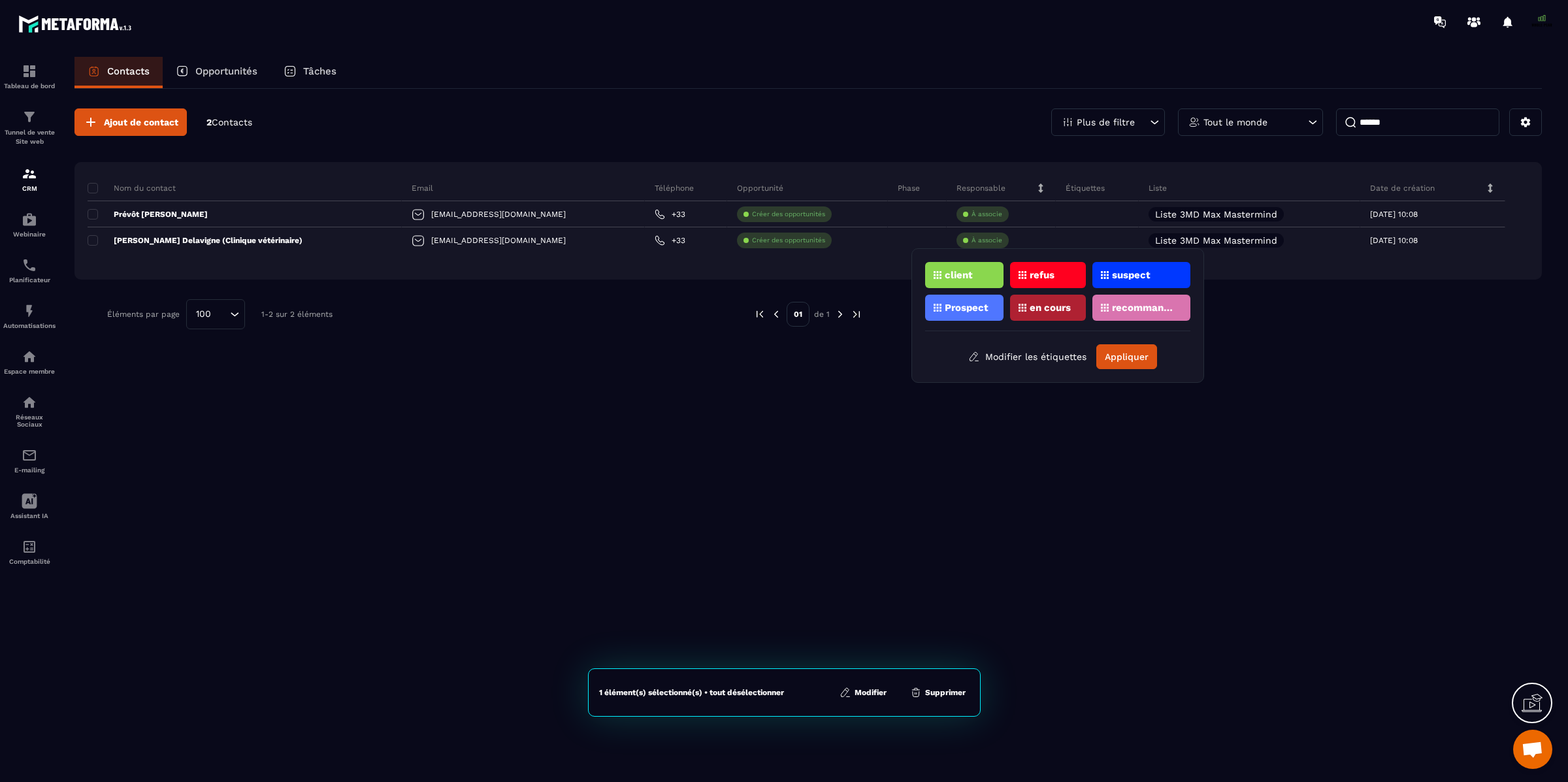
click at [973, 270] on div "client" at bounding box center [964, 275] width 79 height 26
click at [1130, 355] on button "Appliquer" at bounding box center [1126, 357] width 61 height 25
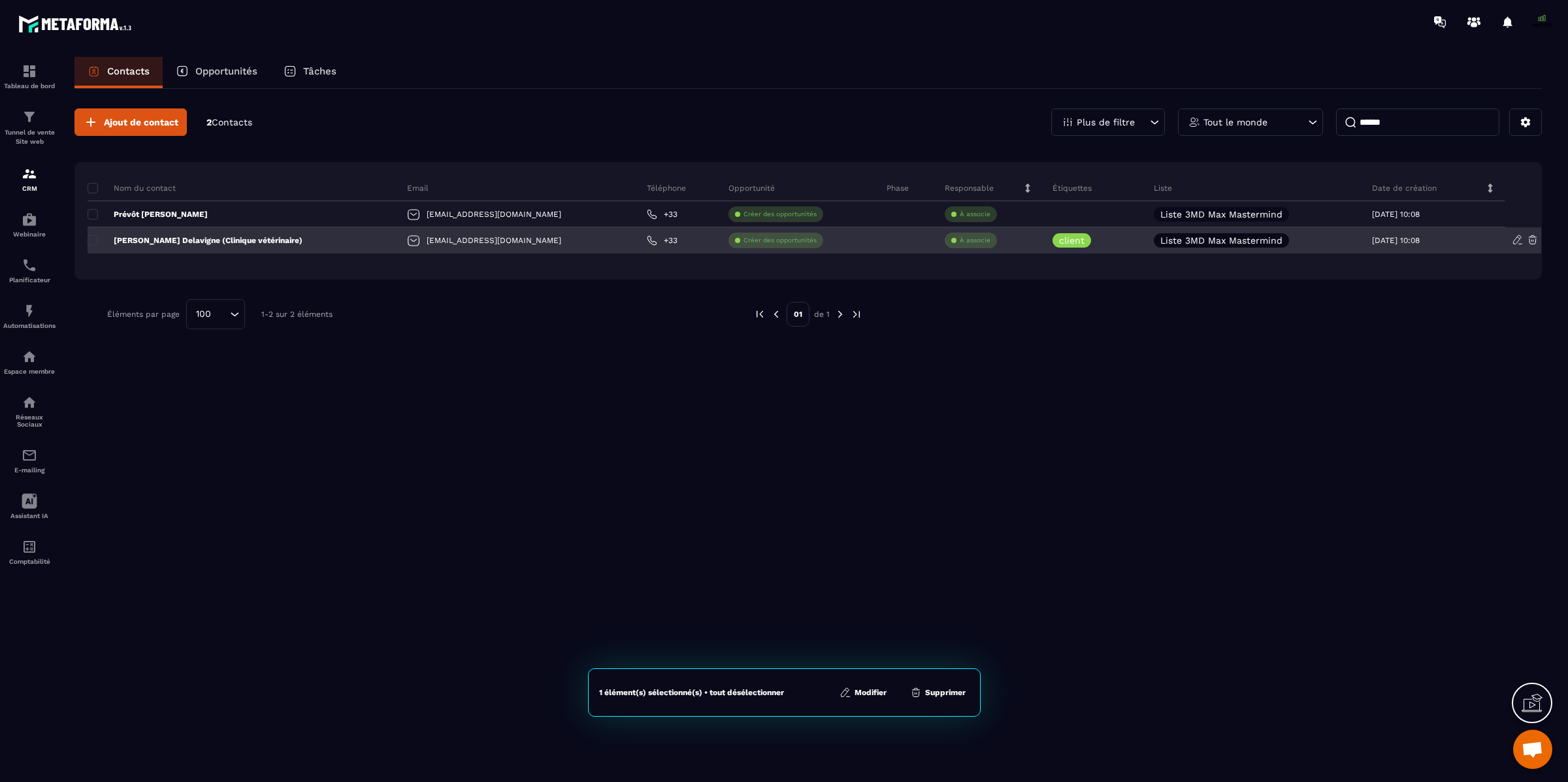
click at [1519, 239] on icon at bounding box center [1519, 238] width 3 height 2
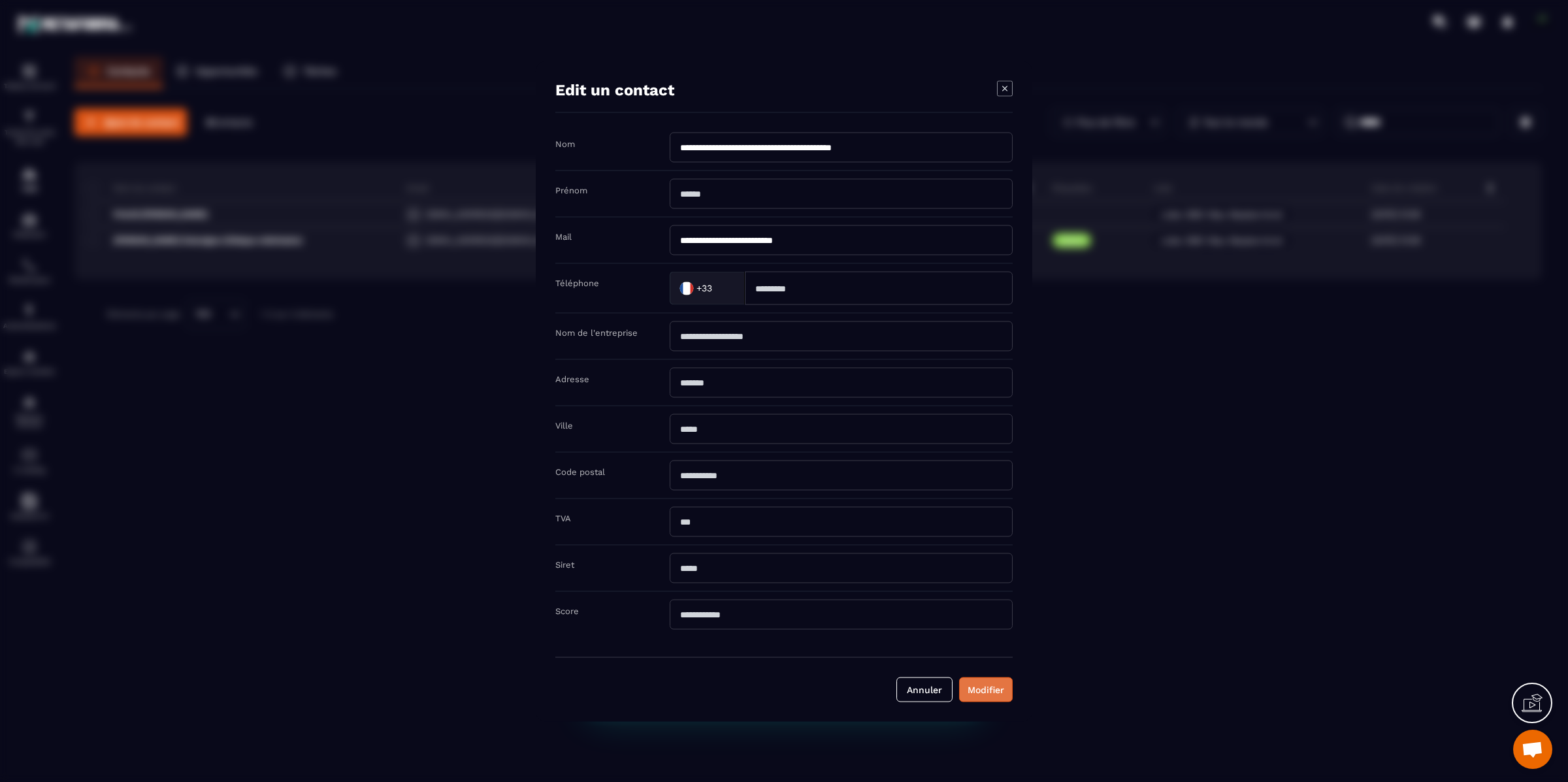
click at [980, 702] on button "Modifier" at bounding box center [986, 689] width 54 height 25
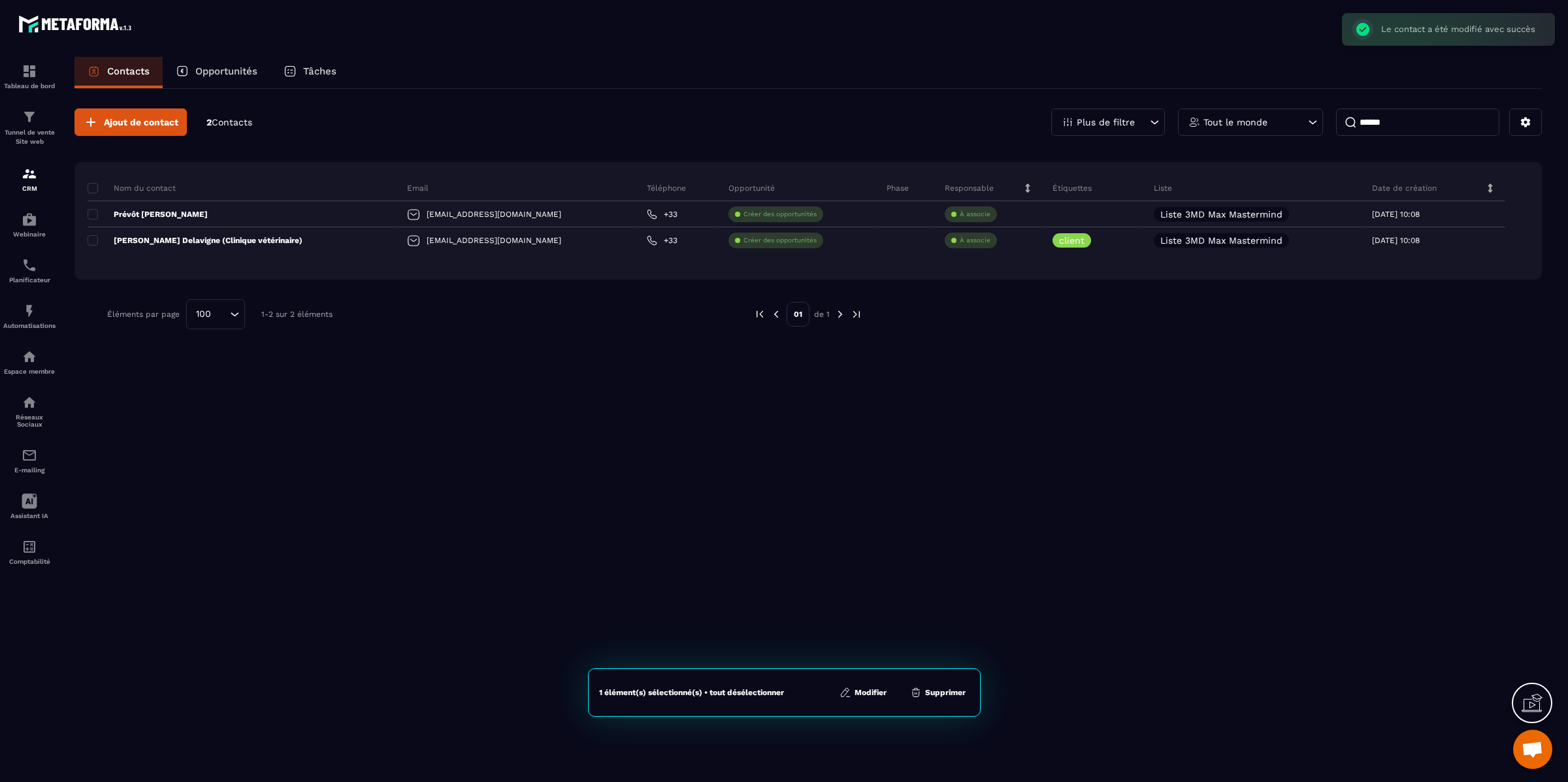
click at [862, 691] on button "Modifier" at bounding box center [863, 693] width 55 height 13
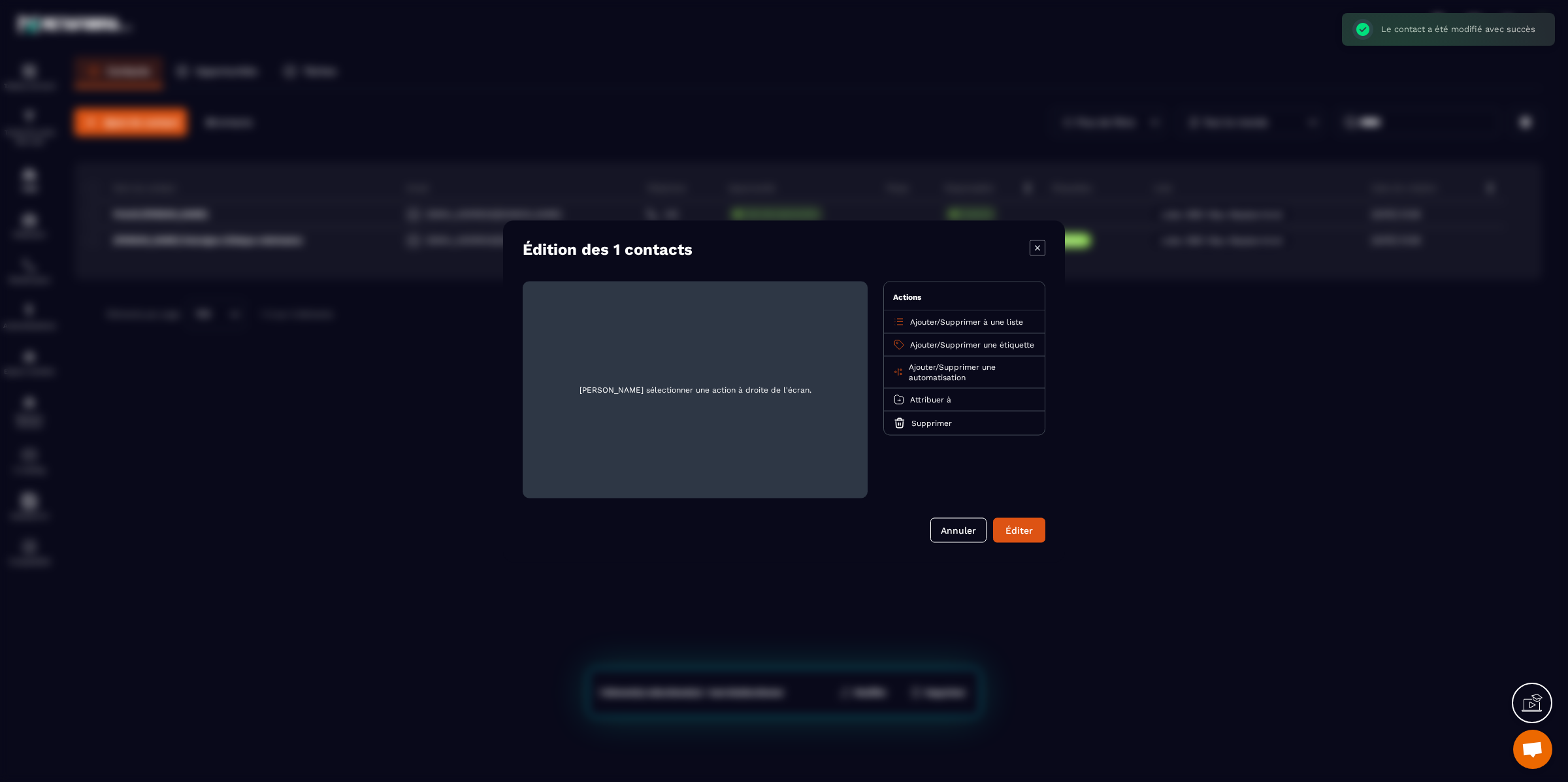
click at [925, 319] on span "Ajouter" at bounding box center [923, 321] width 27 height 9
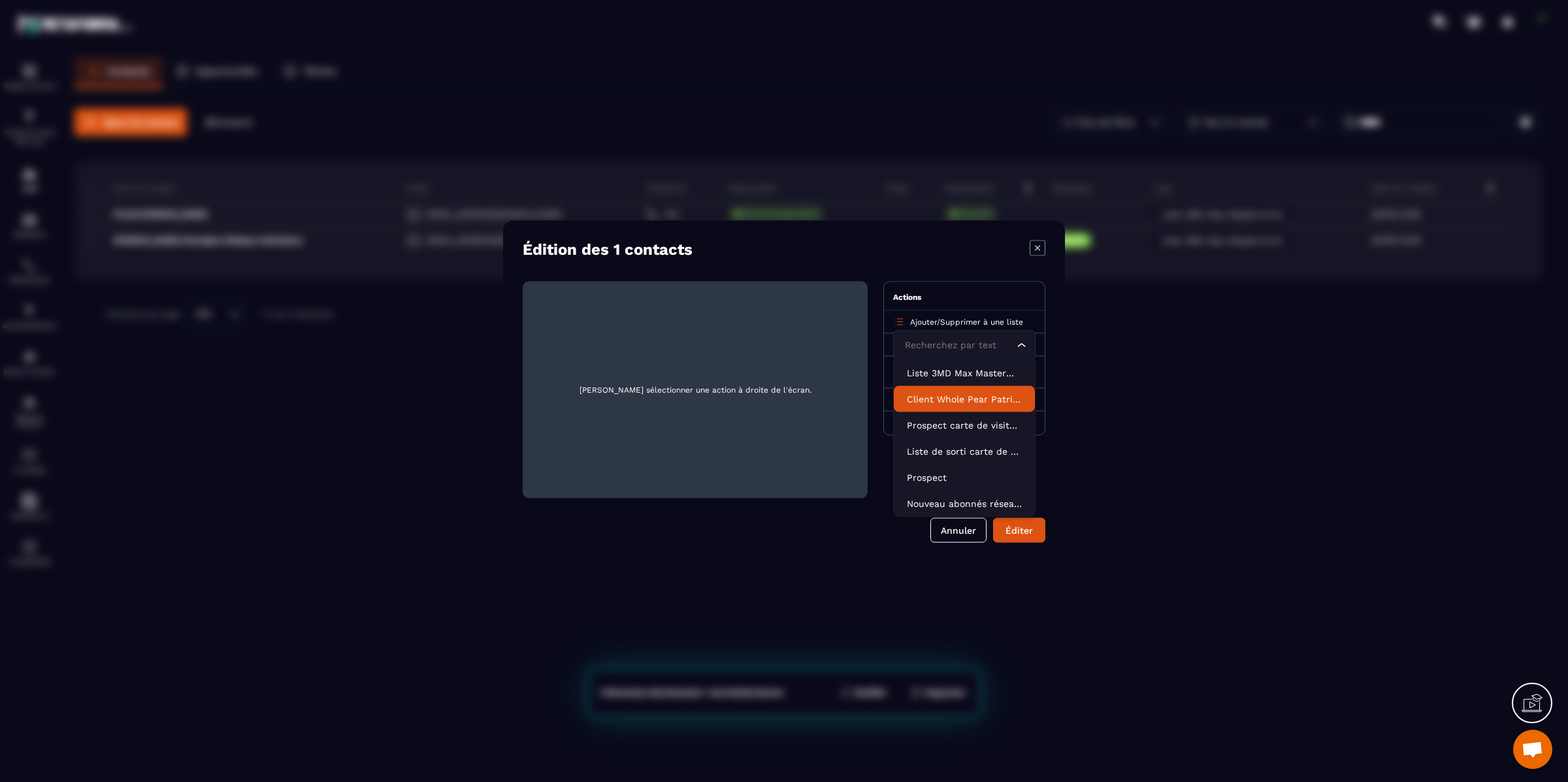
click at [938, 396] on p "Client Whole Pear Patrimoine" at bounding box center [964, 399] width 115 height 13
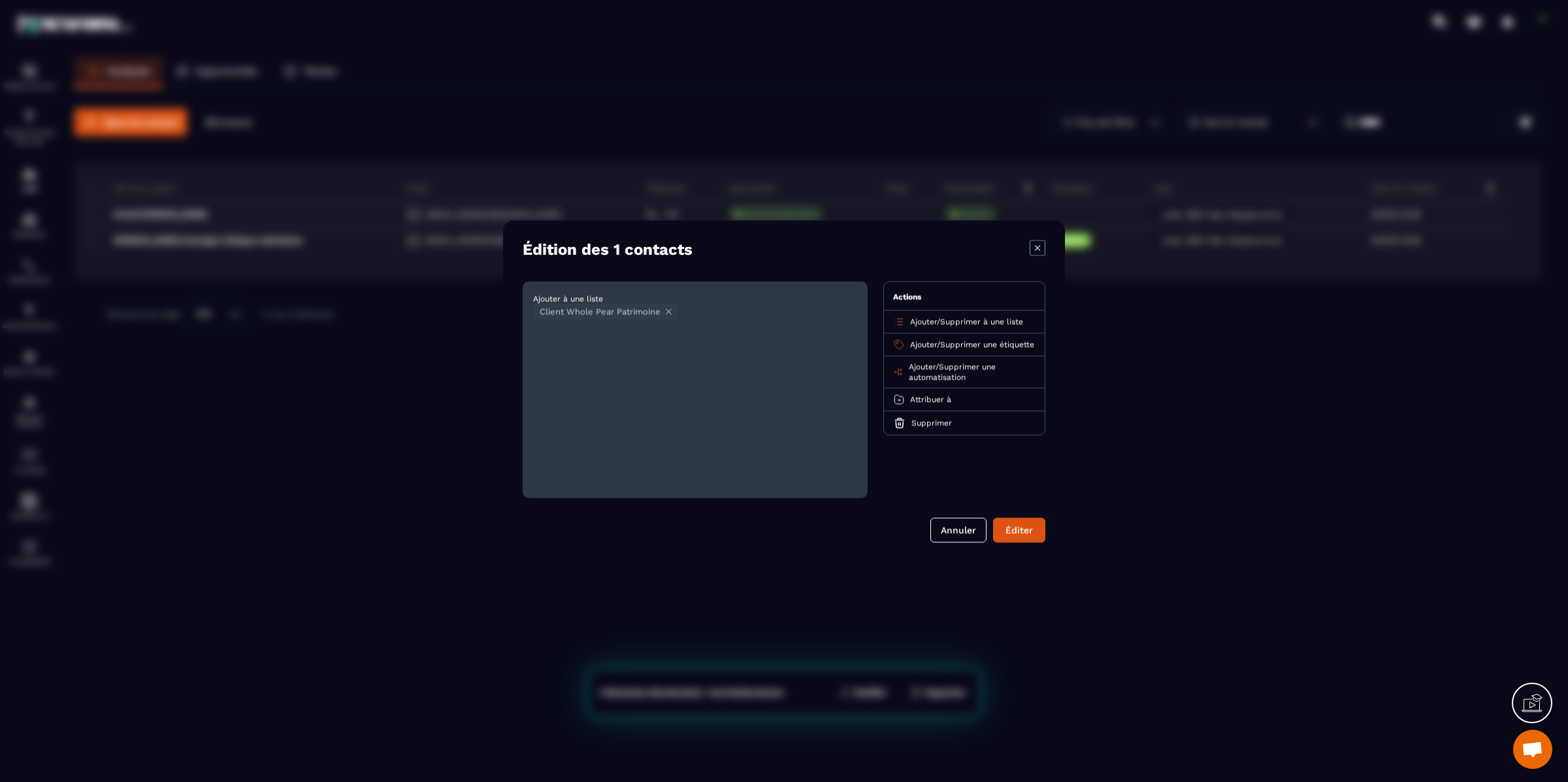
click at [917, 319] on span "Ajouter" at bounding box center [923, 321] width 27 height 9
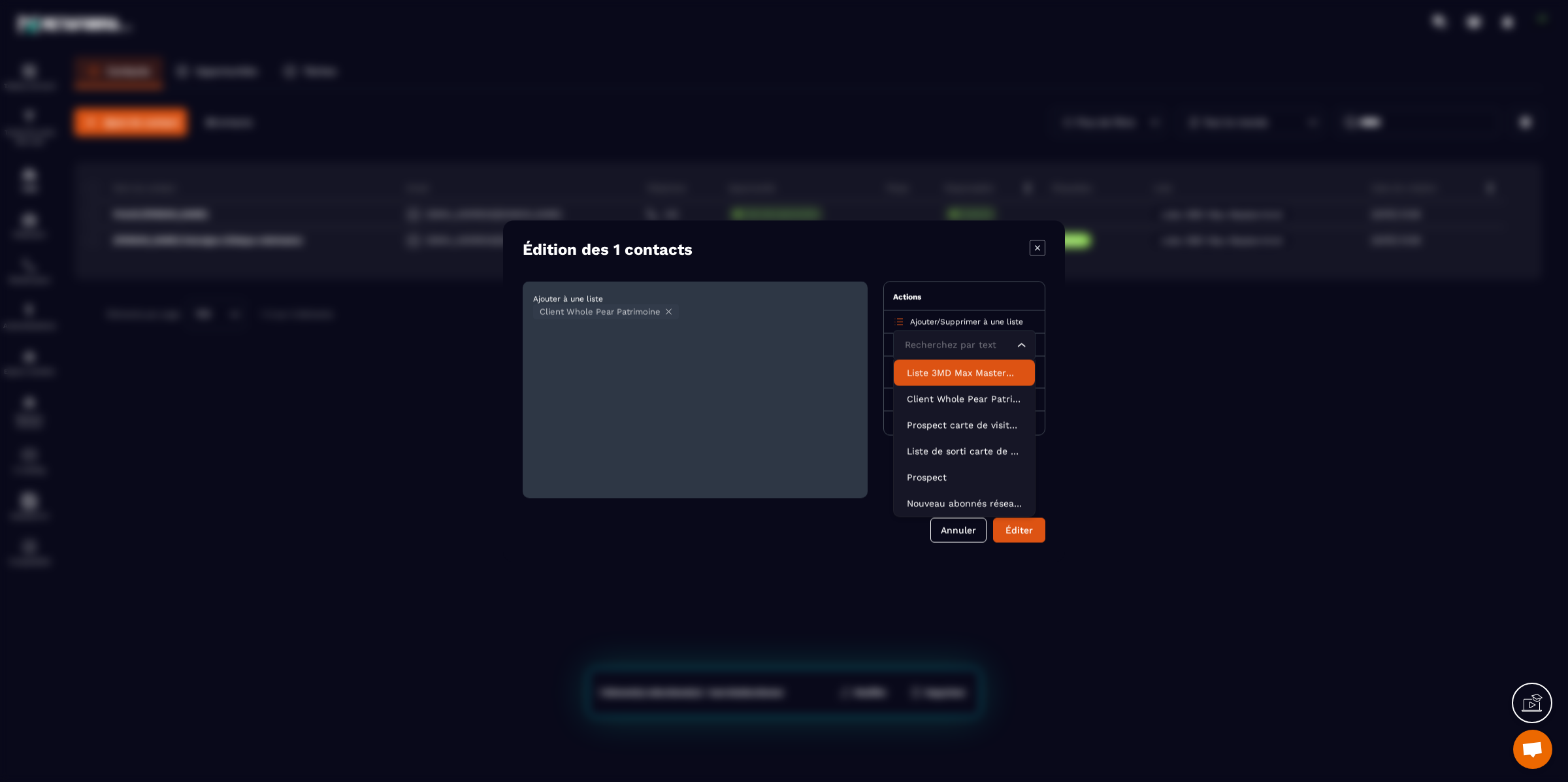
click at [930, 373] on p "Liste 3MD Max Mastermind" at bounding box center [964, 373] width 115 height 13
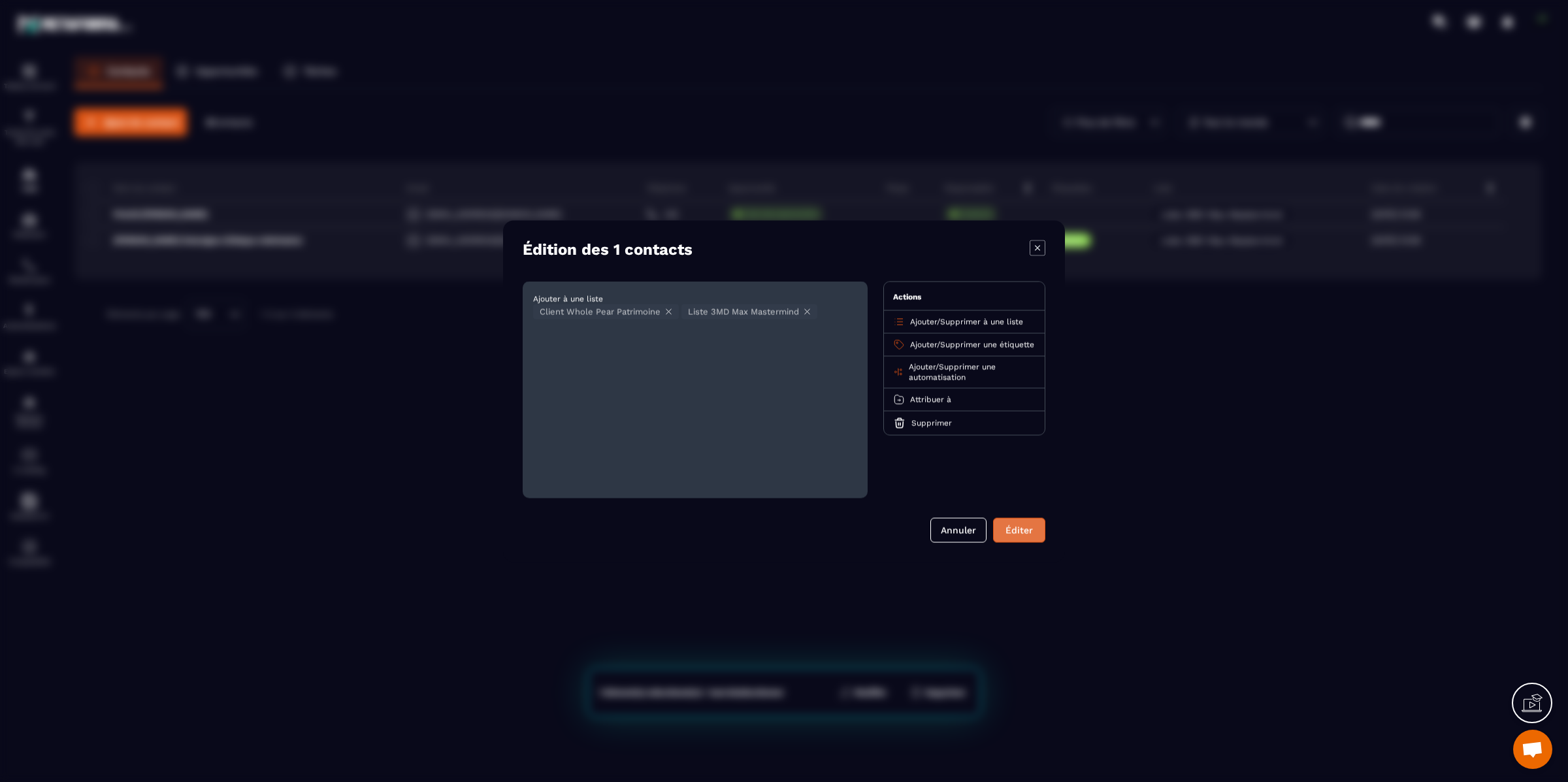
click at [1004, 533] on button "Éditer" at bounding box center [1020, 530] width 52 height 25
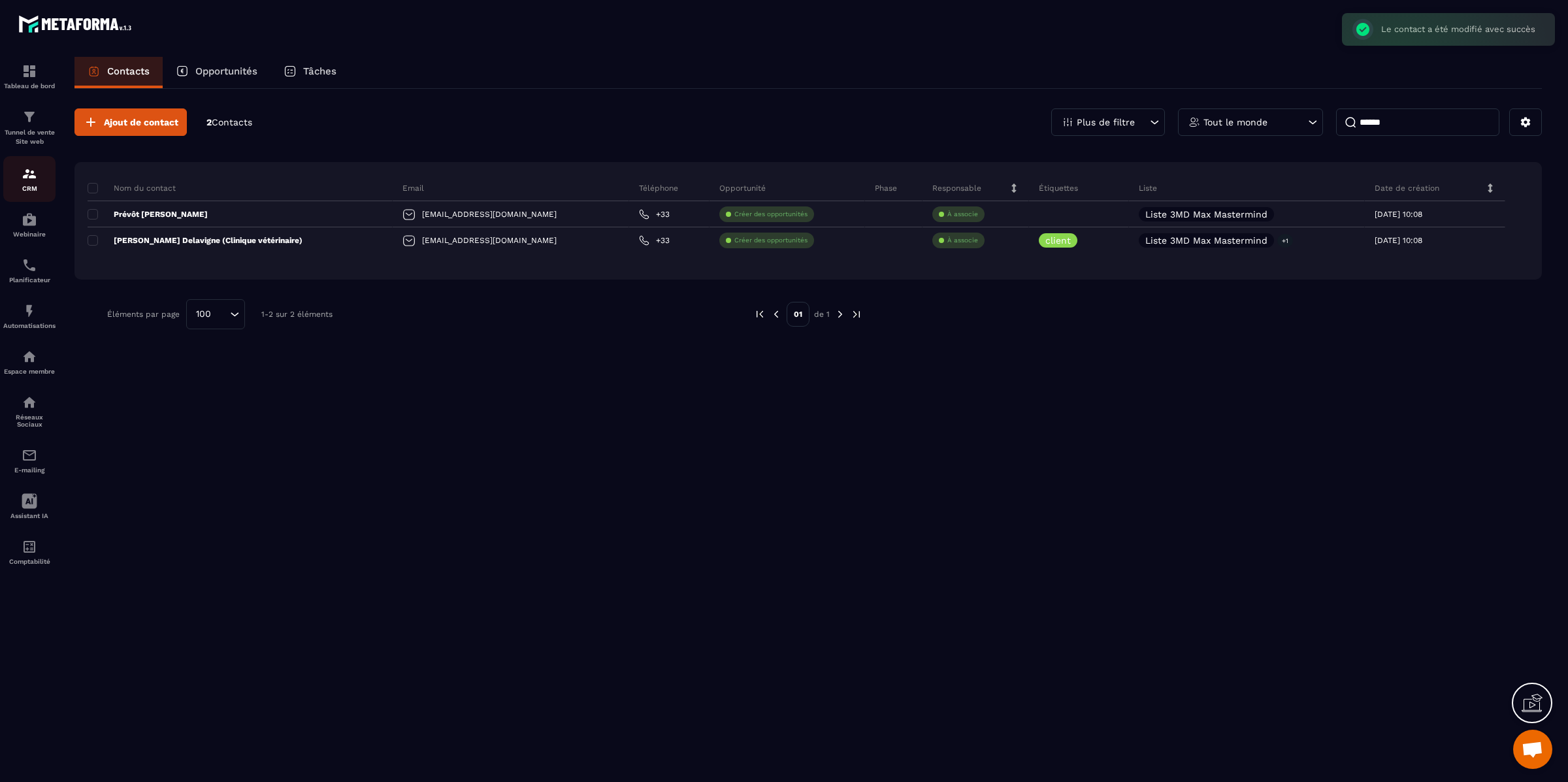
click at [28, 178] on img at bounding box center [30, 174] width 16 height 16
click at [24, 417] on p "Réseaux Sociaux" at bounding box center [30, 421] width 52 height 14
